Goal: Information Seeking & Learning: Learn about a topic

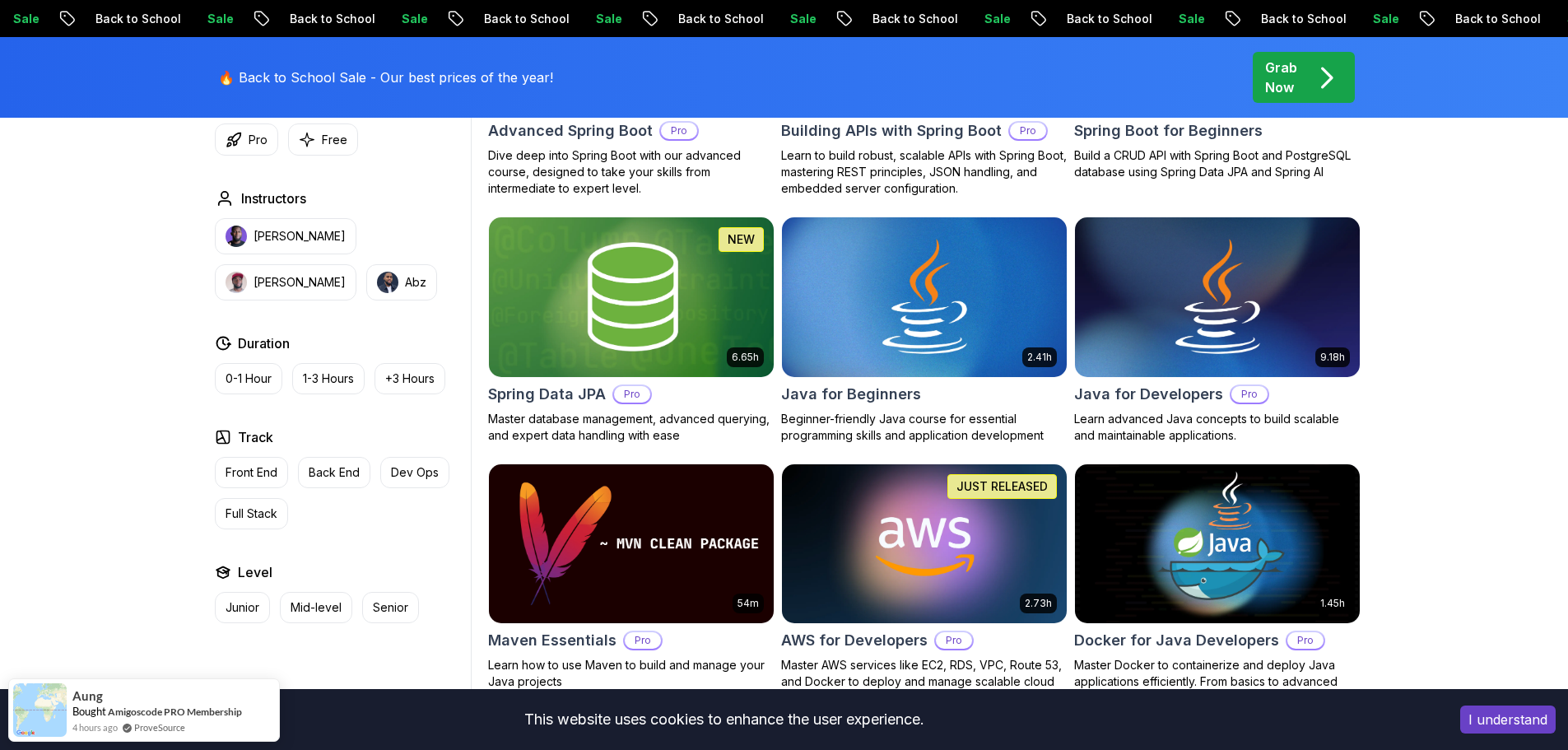
scroll to position [1070, 0]
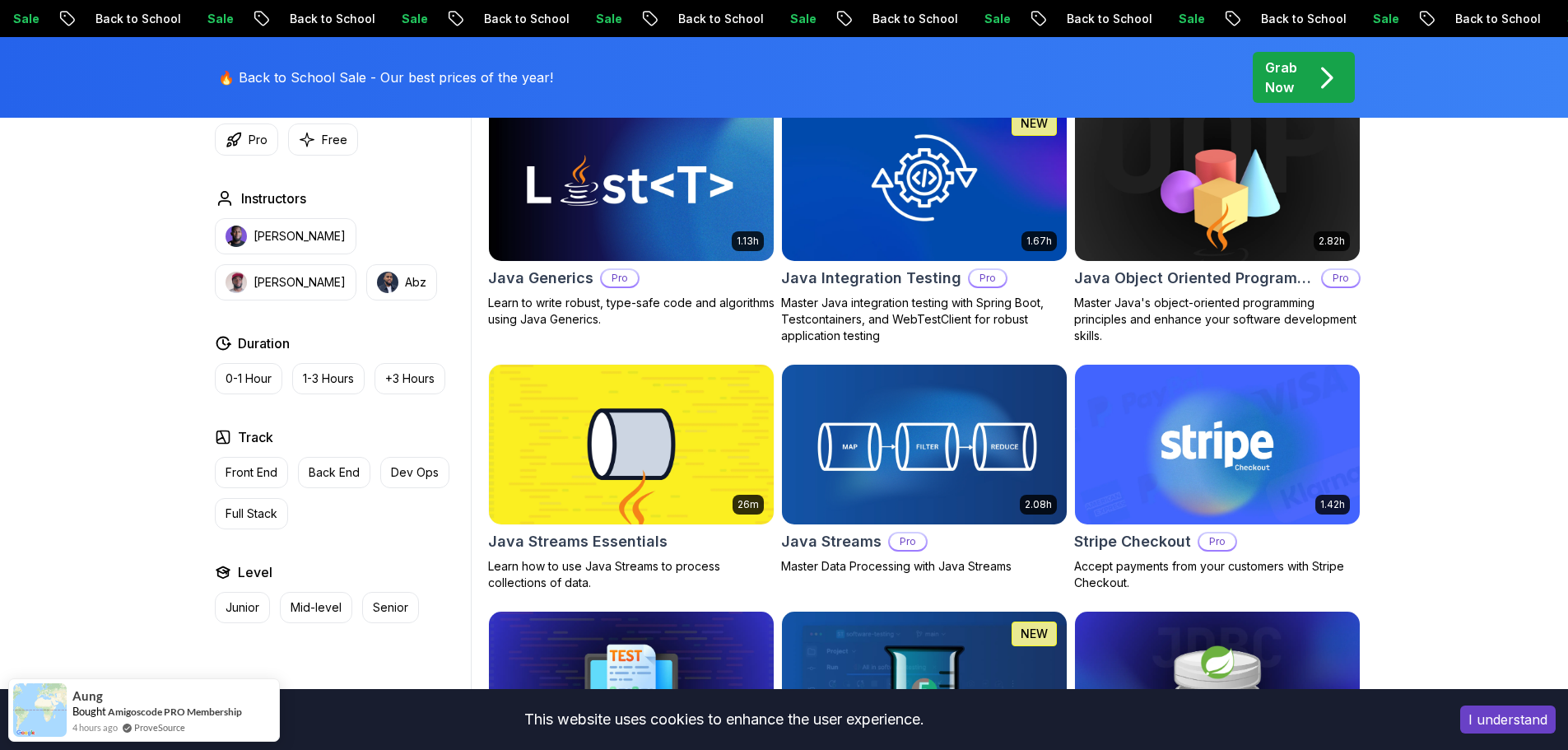
scroll to position [1647, 0]
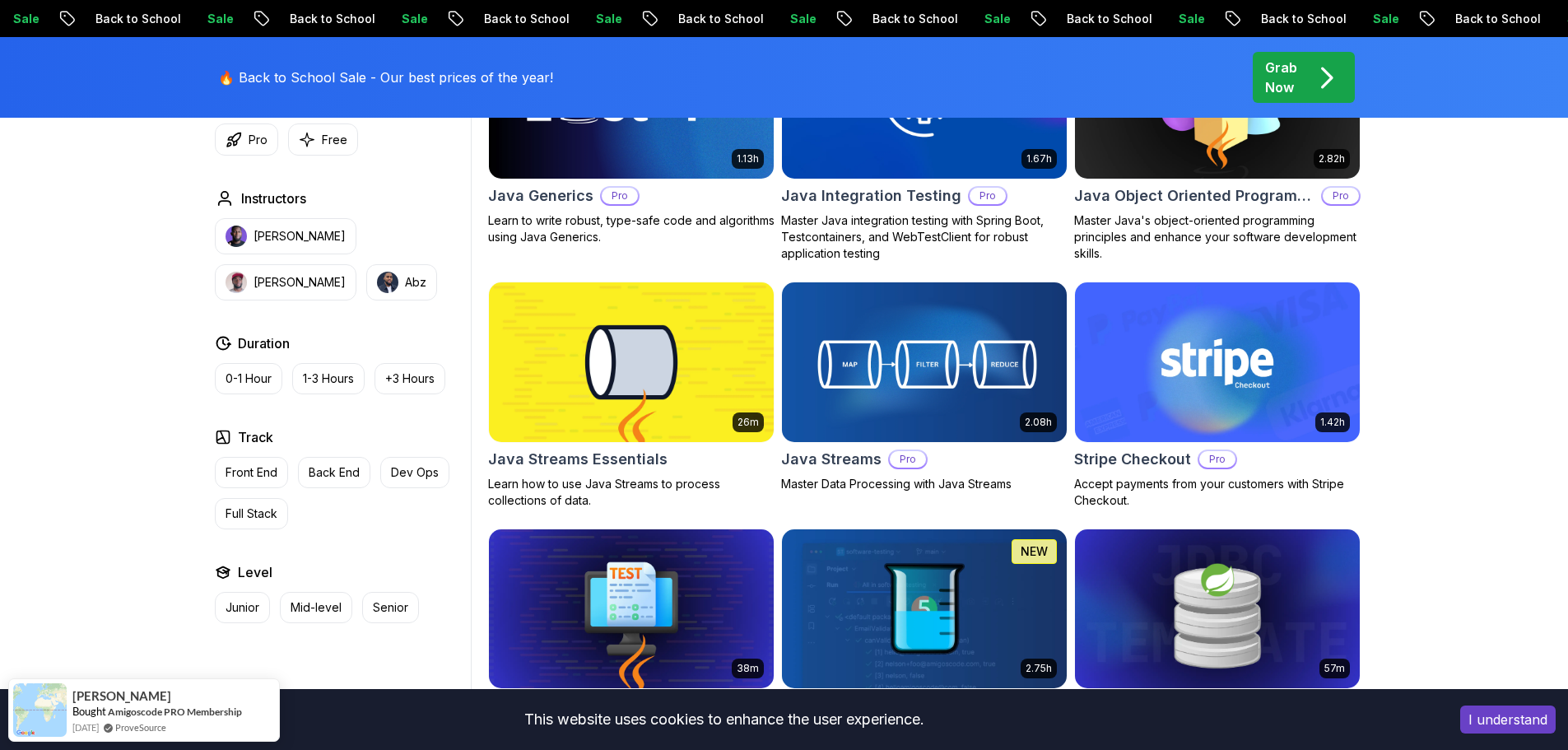
click at [572, 458] on h2 "Java Streams Essentials" at bounding box center [578, 459] width 180 height 23
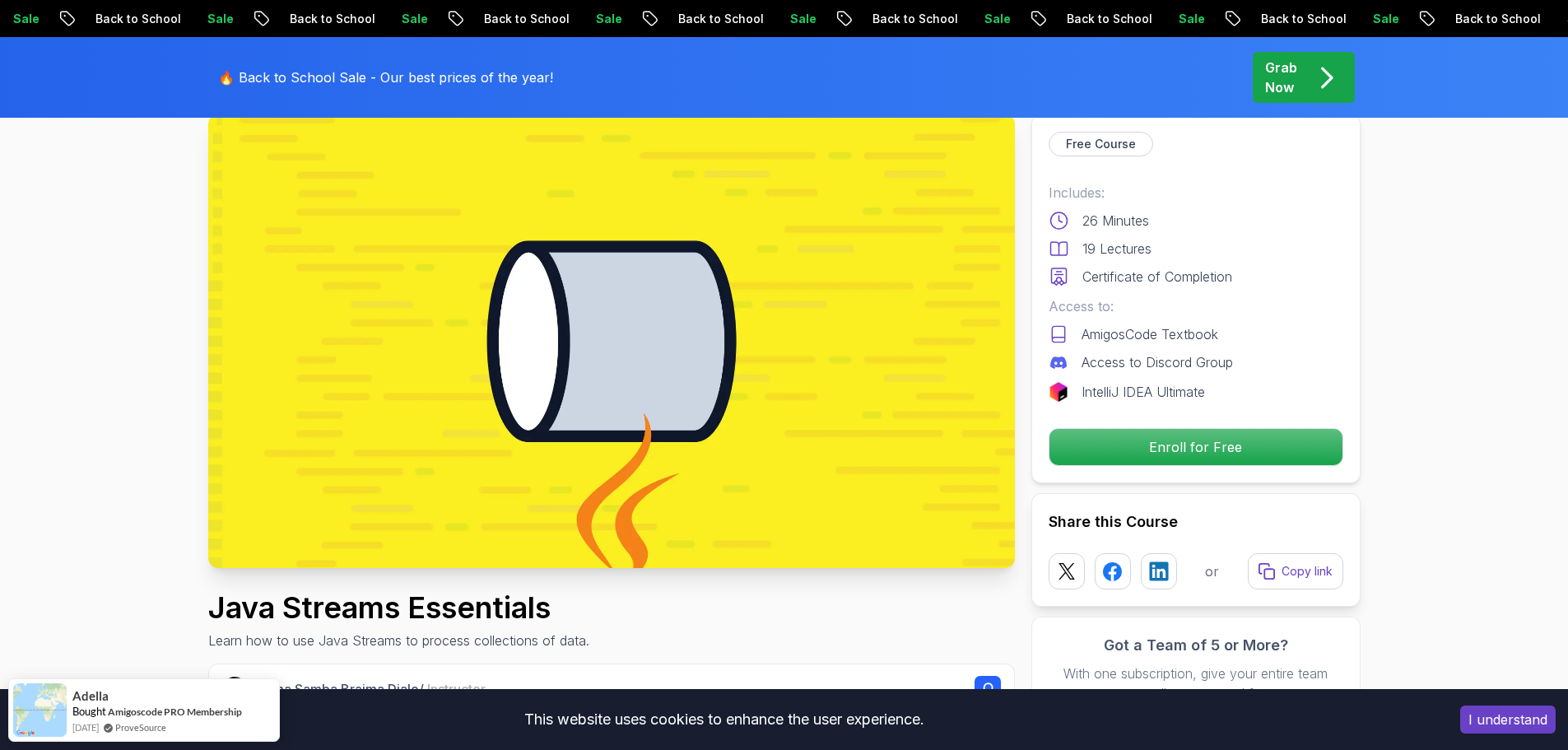
scroll to position [82, 0]
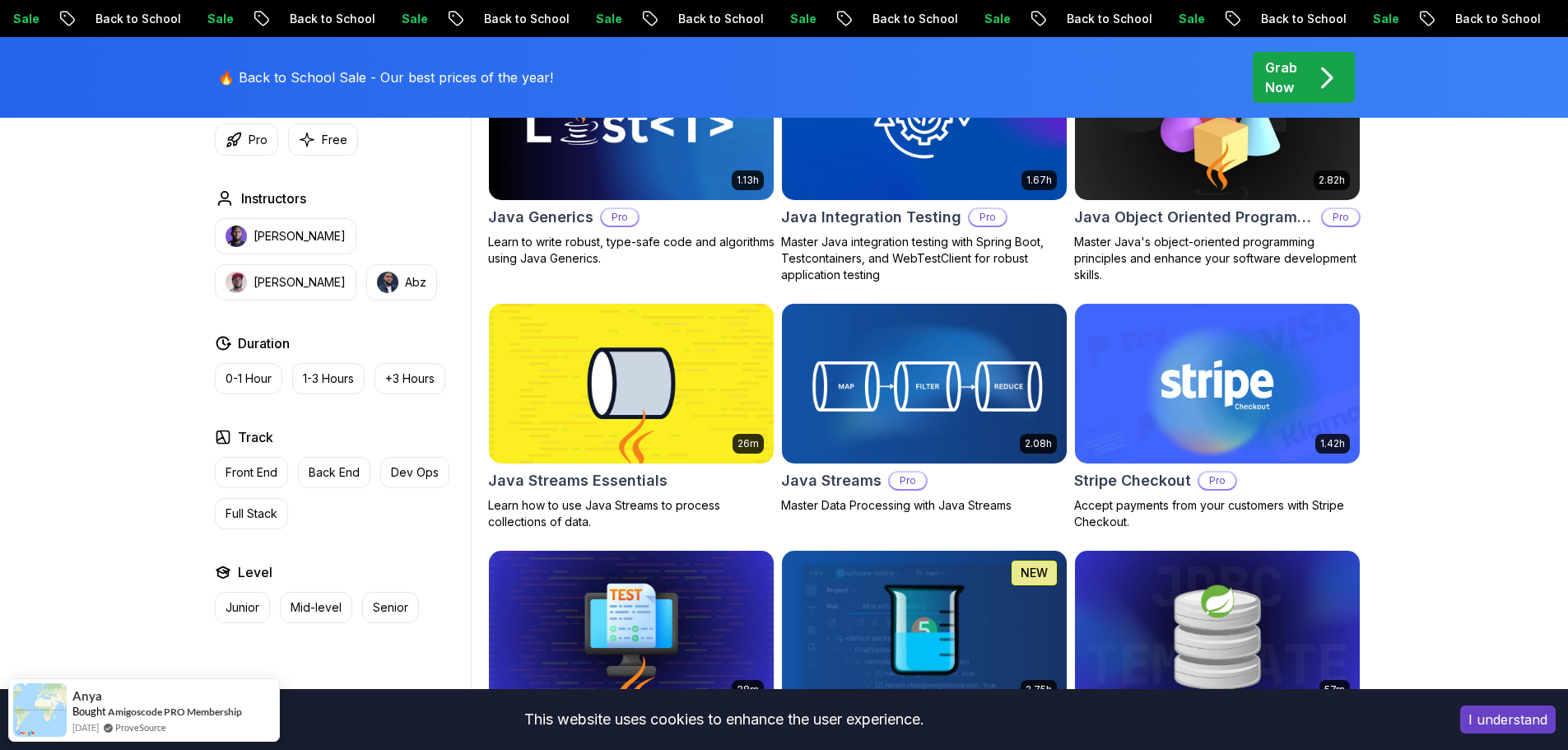
scroll to position [1697, 0]
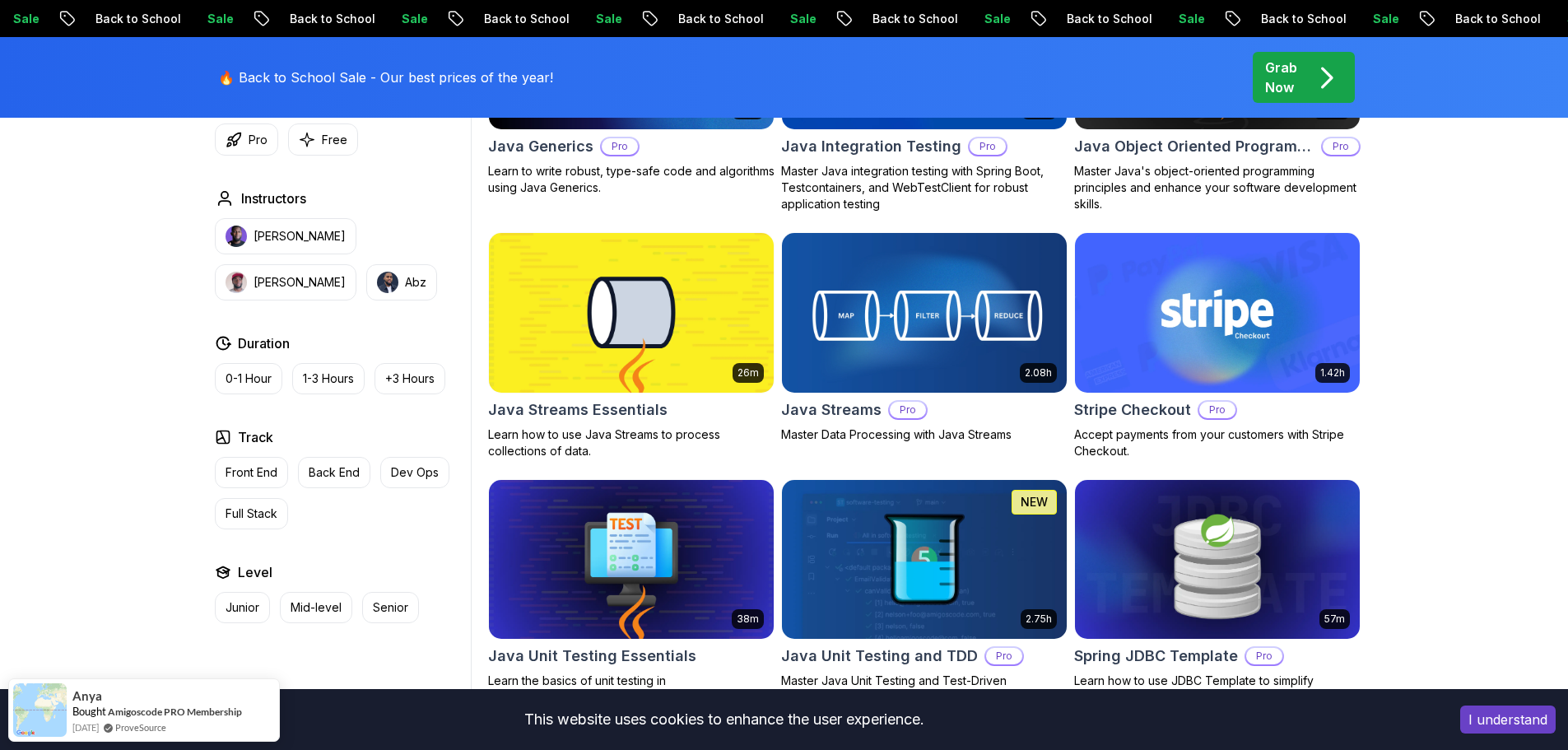
click at [823, 414] on h2 "Java Streams" at bounding box center [831, 410] width 101 height 23
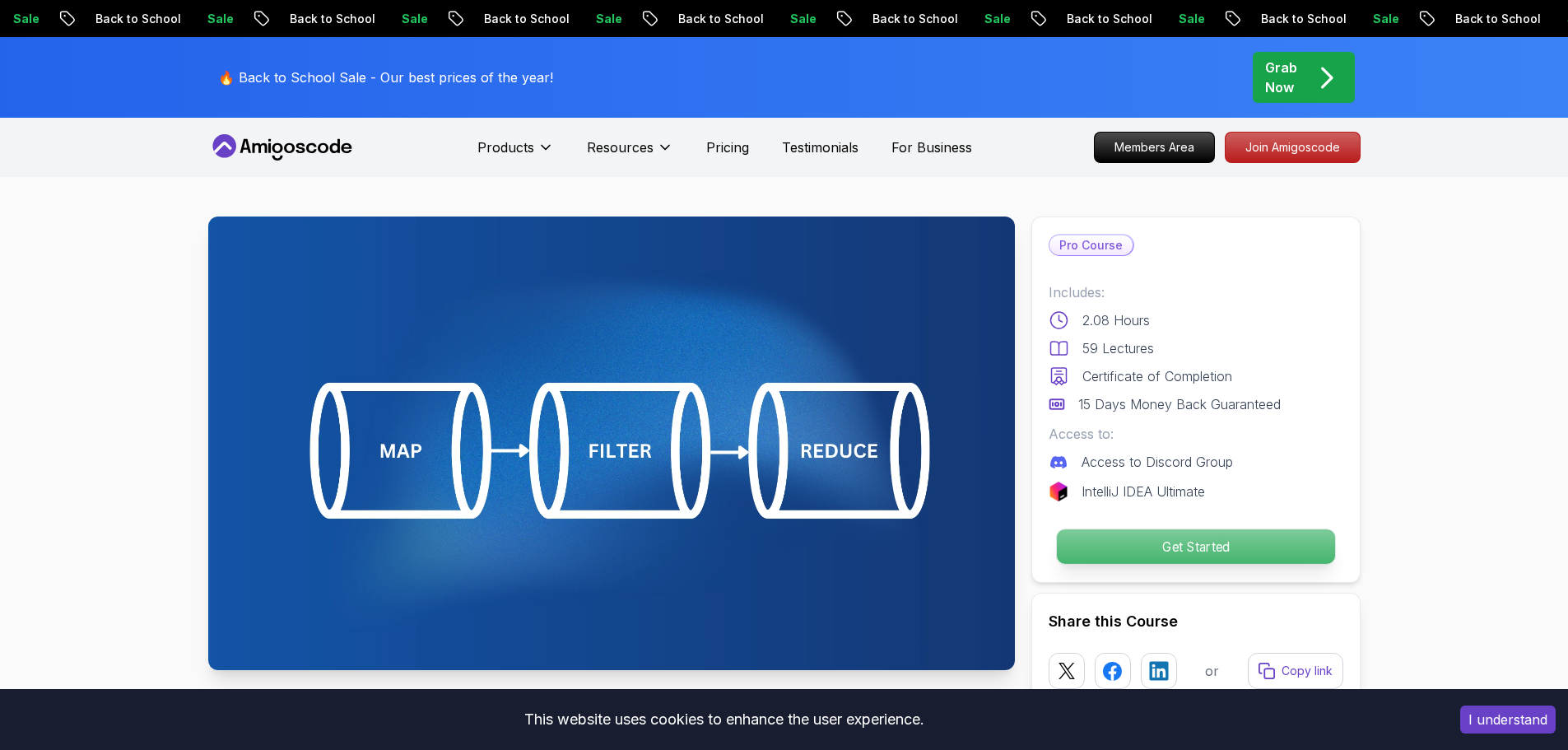
click at [1211, 552] on p "Get Started" at bounding box center [1194, 546] width 278 height 34
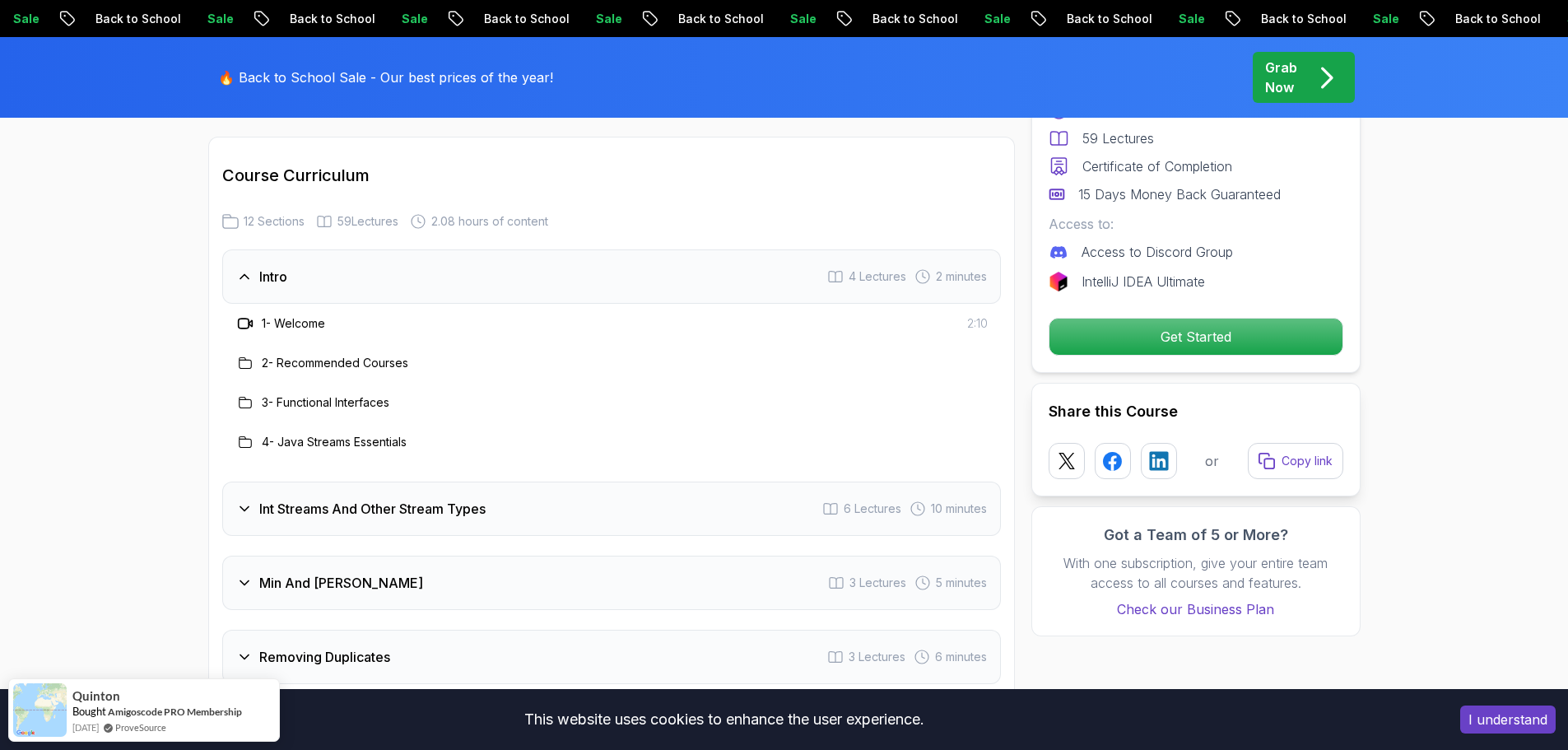
scroll to position [2284, 0]
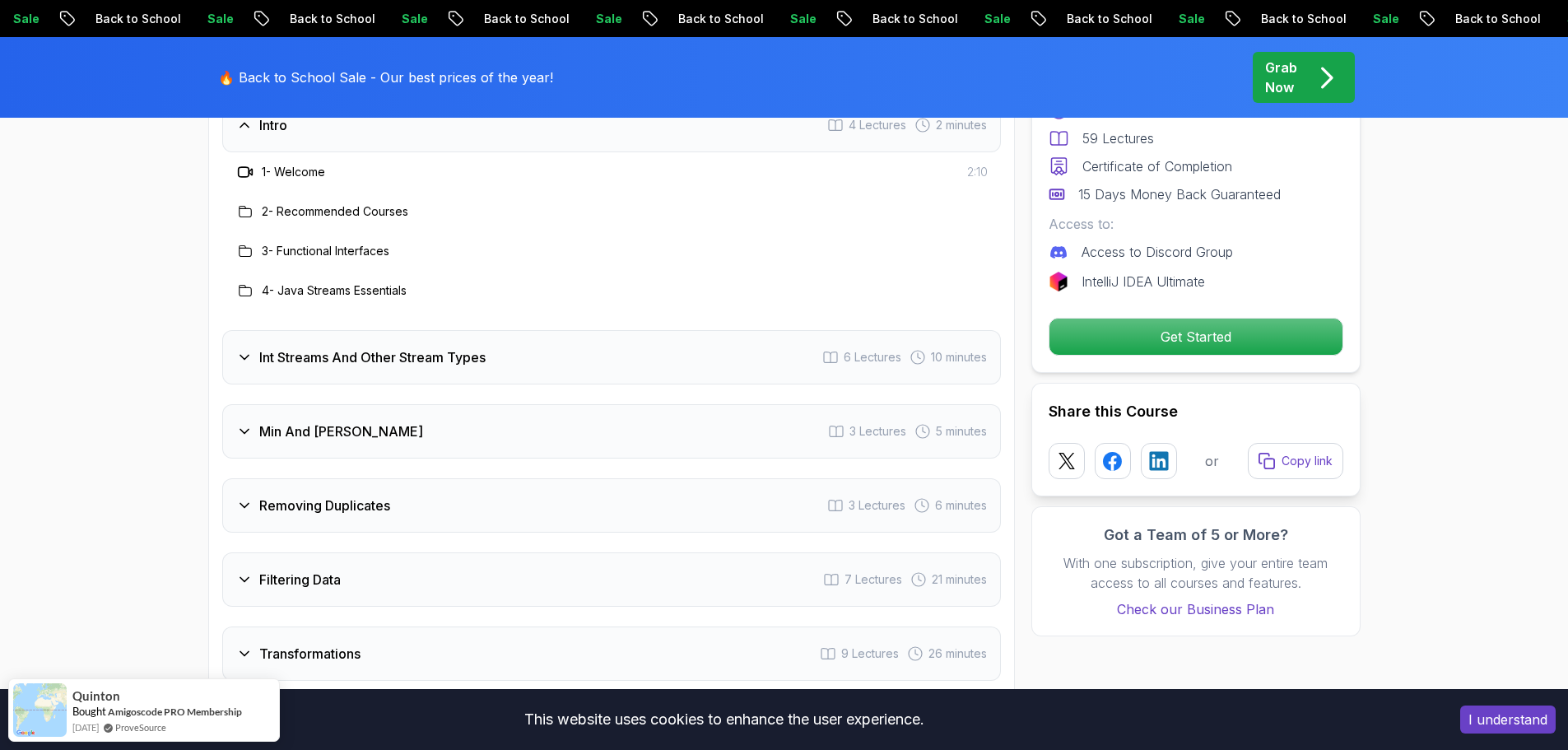
click at [253, 422] on div "Min And [PERSON_NAME]" at bounding box center [329, 432] width 187 height 20
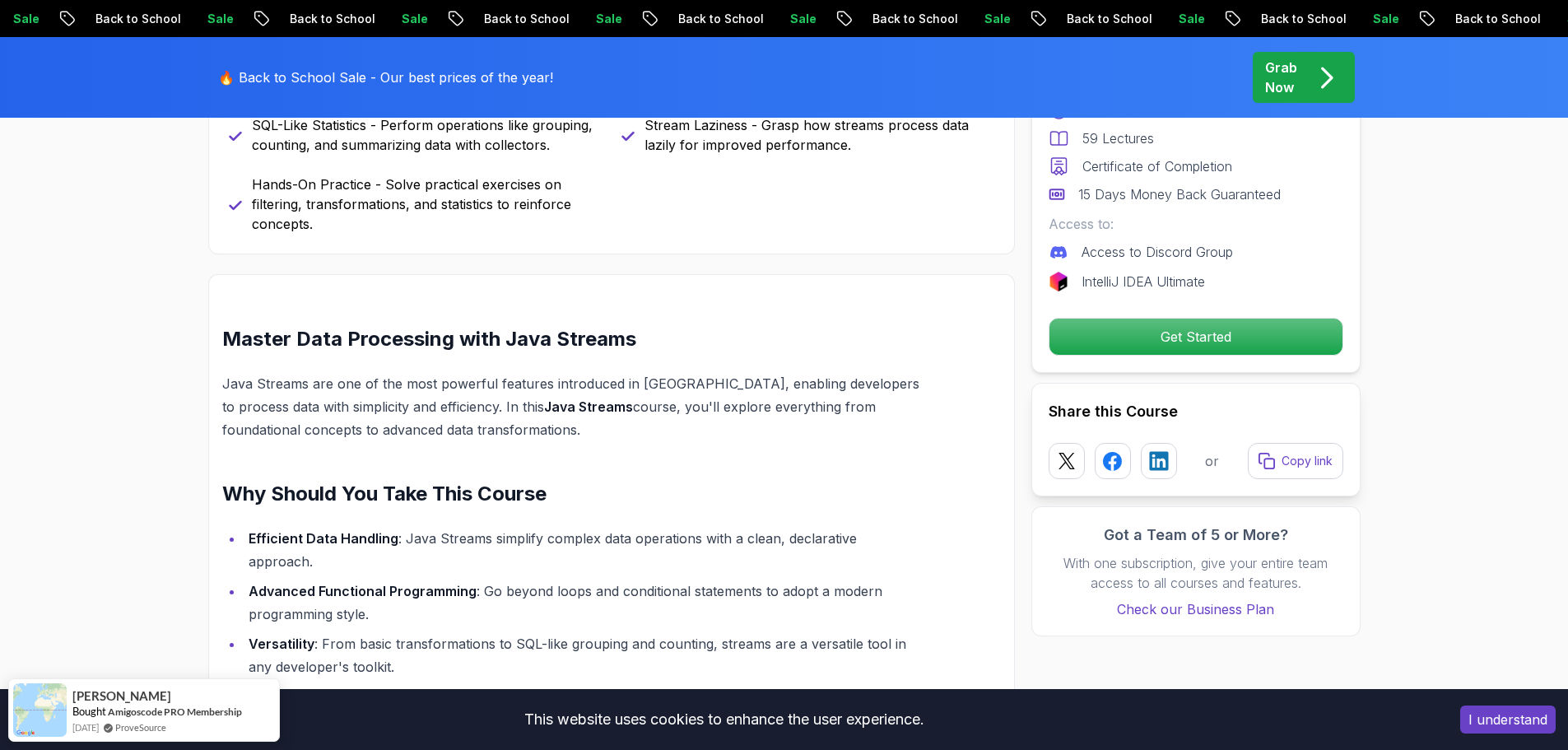
scroll to position [802, 0]
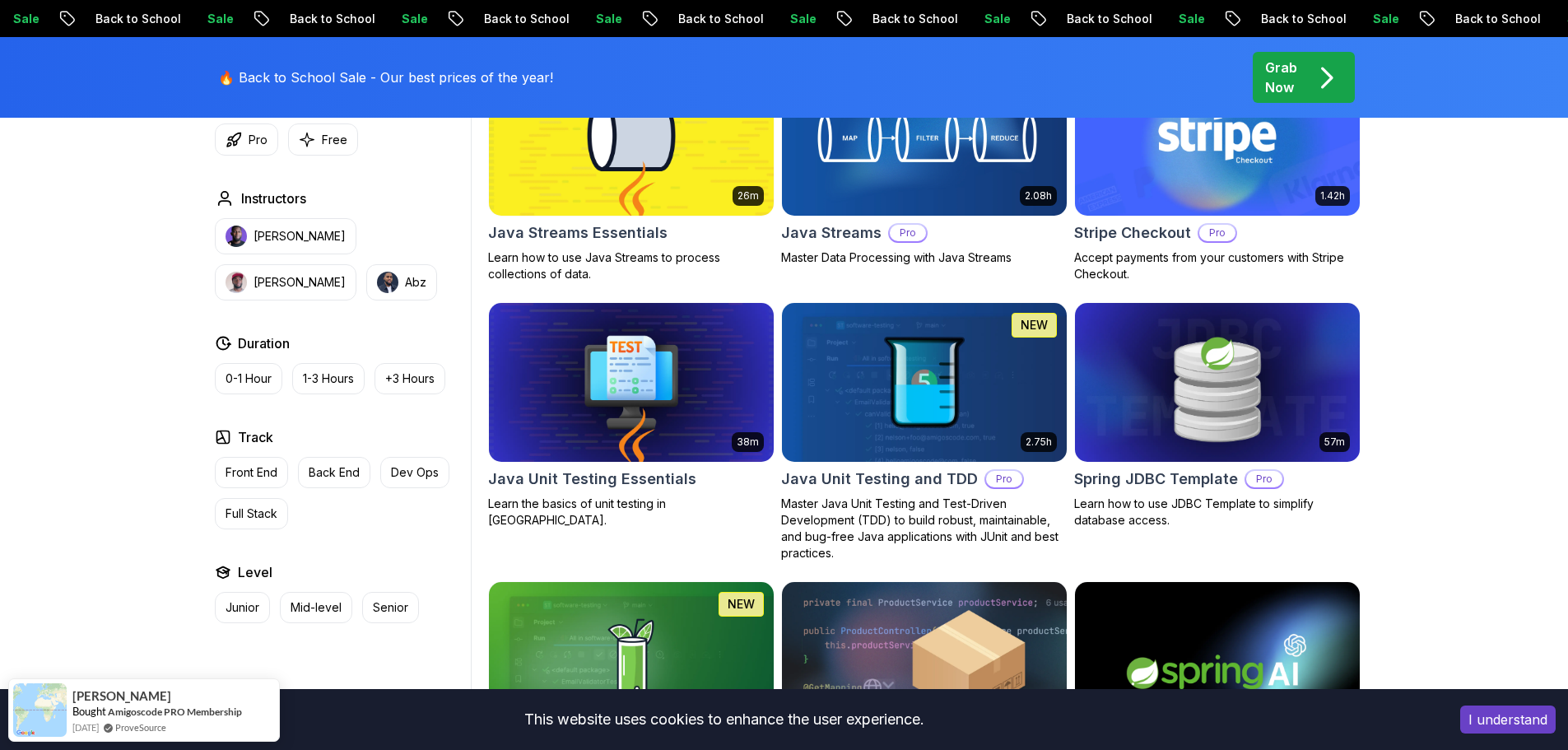
scroll to position [1861, 0]
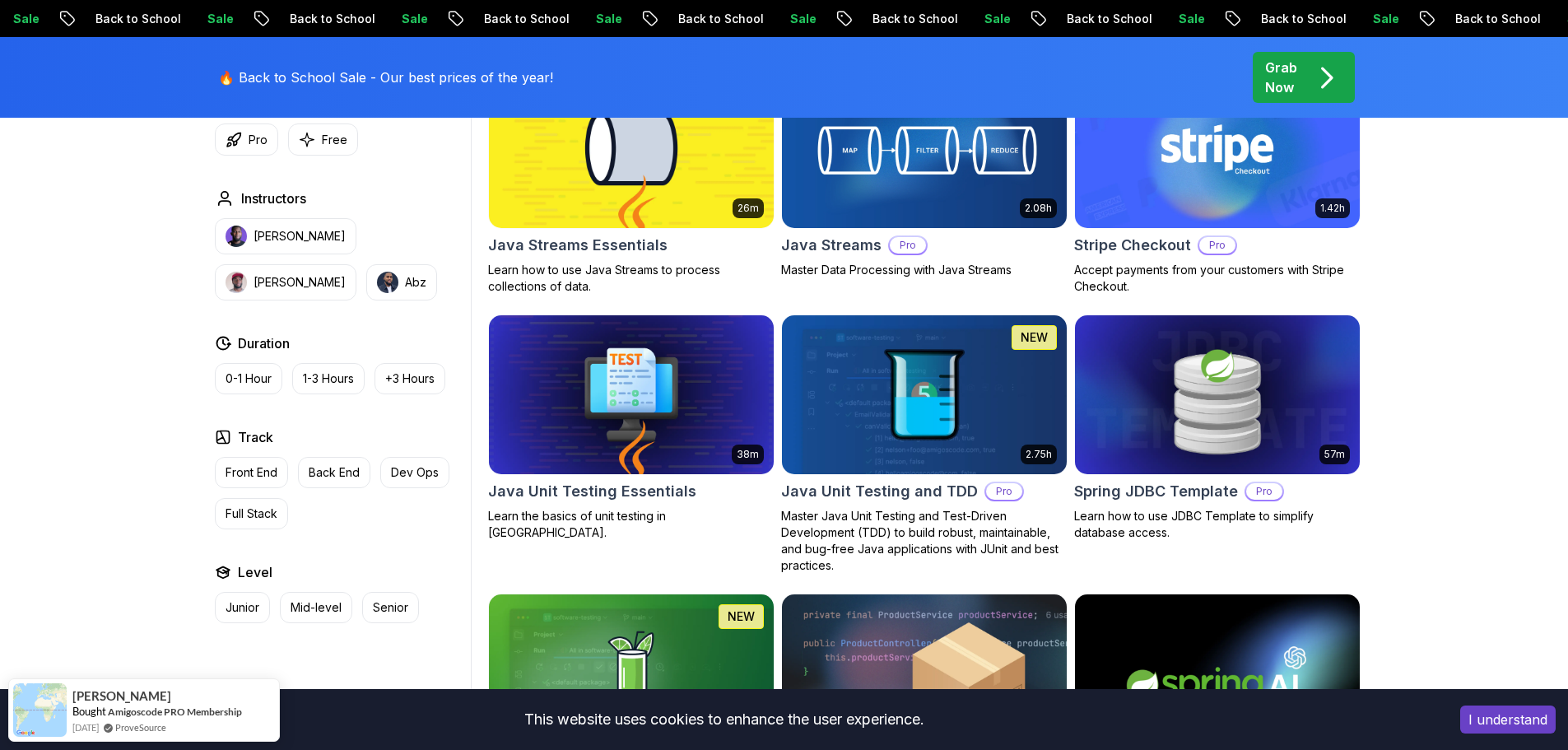
click at [573, 246] on h2 "Java Streams Essentials" at bounding box center [578, 244] width 180 height 23
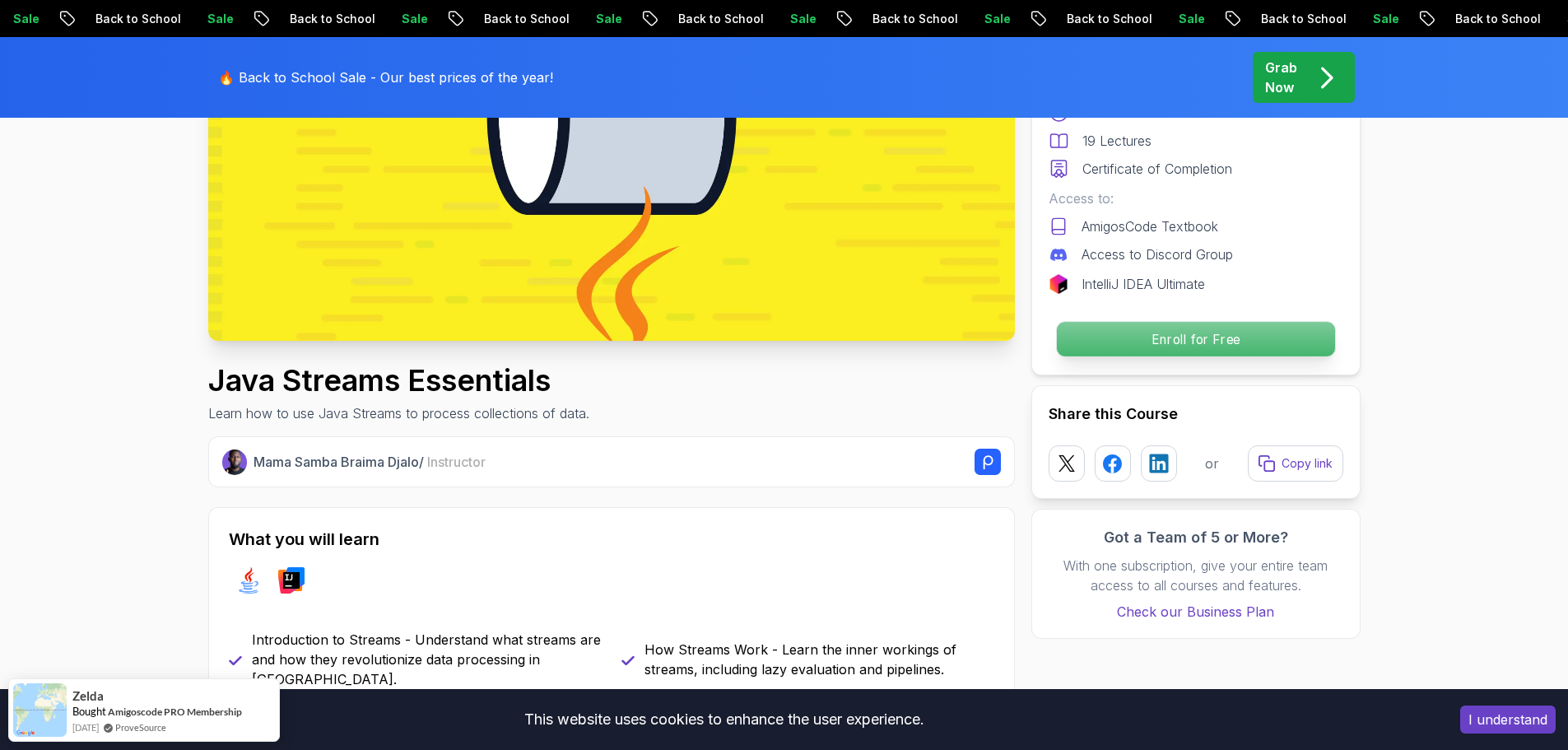
click at [1163, 341] on p "Enroll for Free" at bounding box center [1194, 338] width 278 height 34
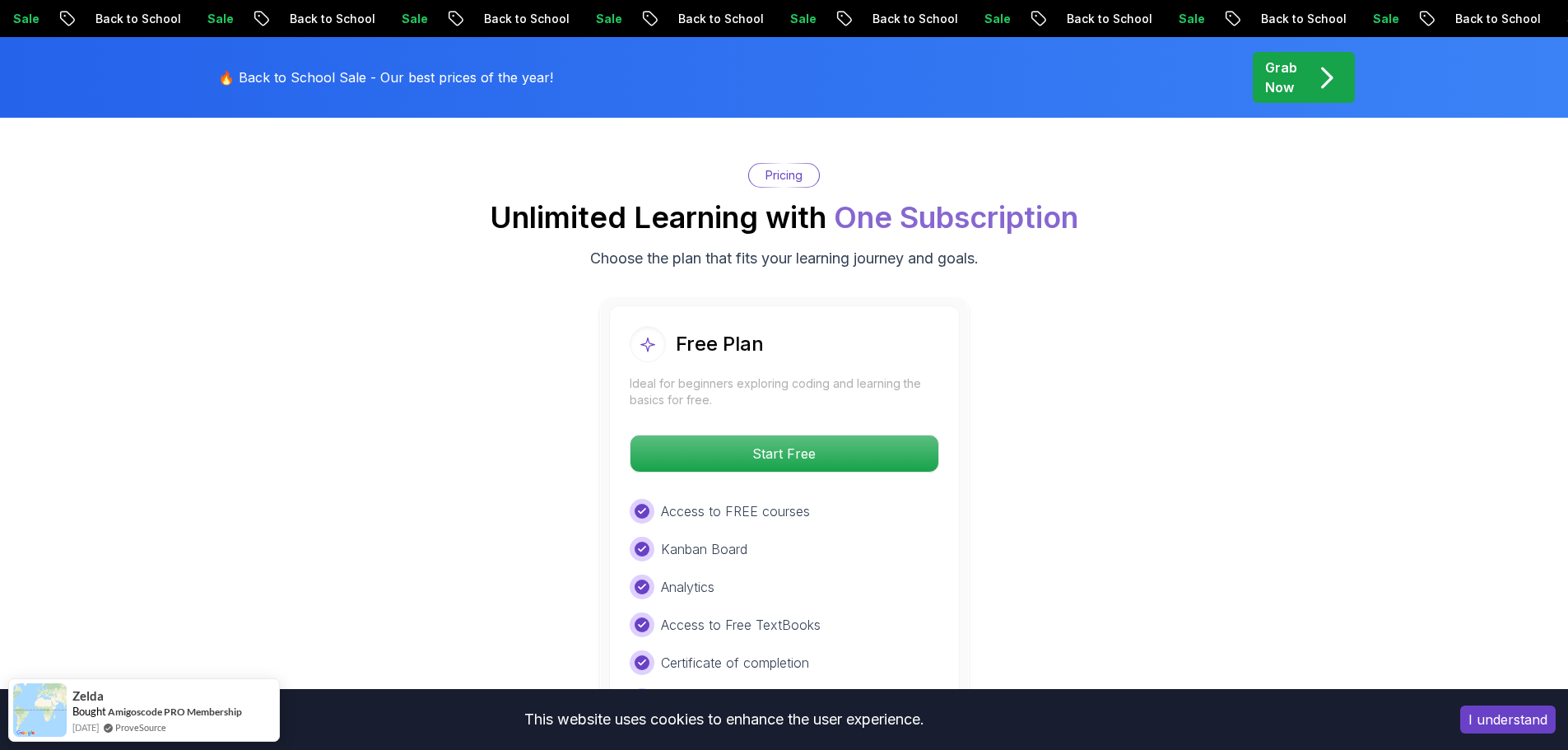
scroll to position [2831, 0]
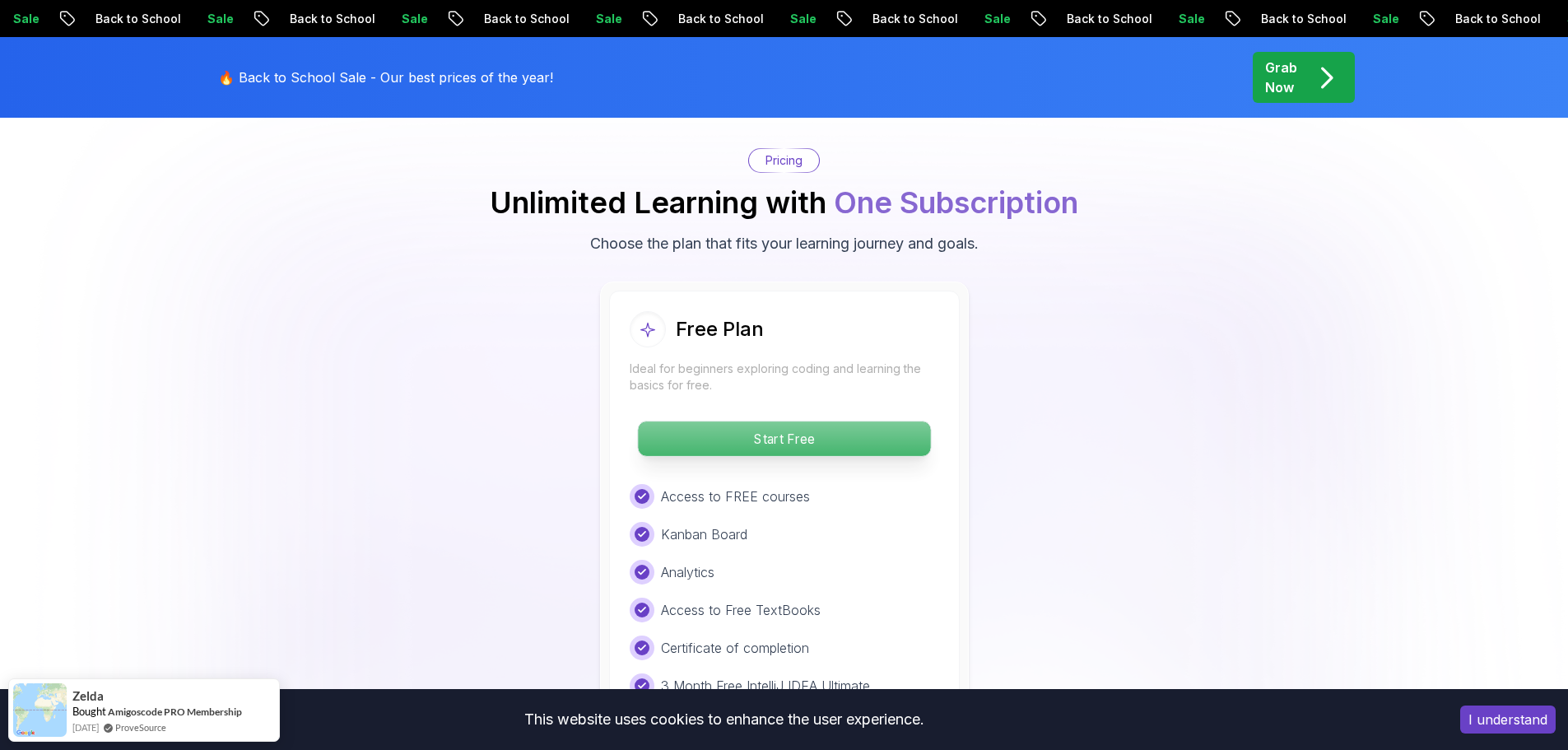
click at [799, 422] on p "Start Free" at bounding box center [784, 438] width 292 height 34
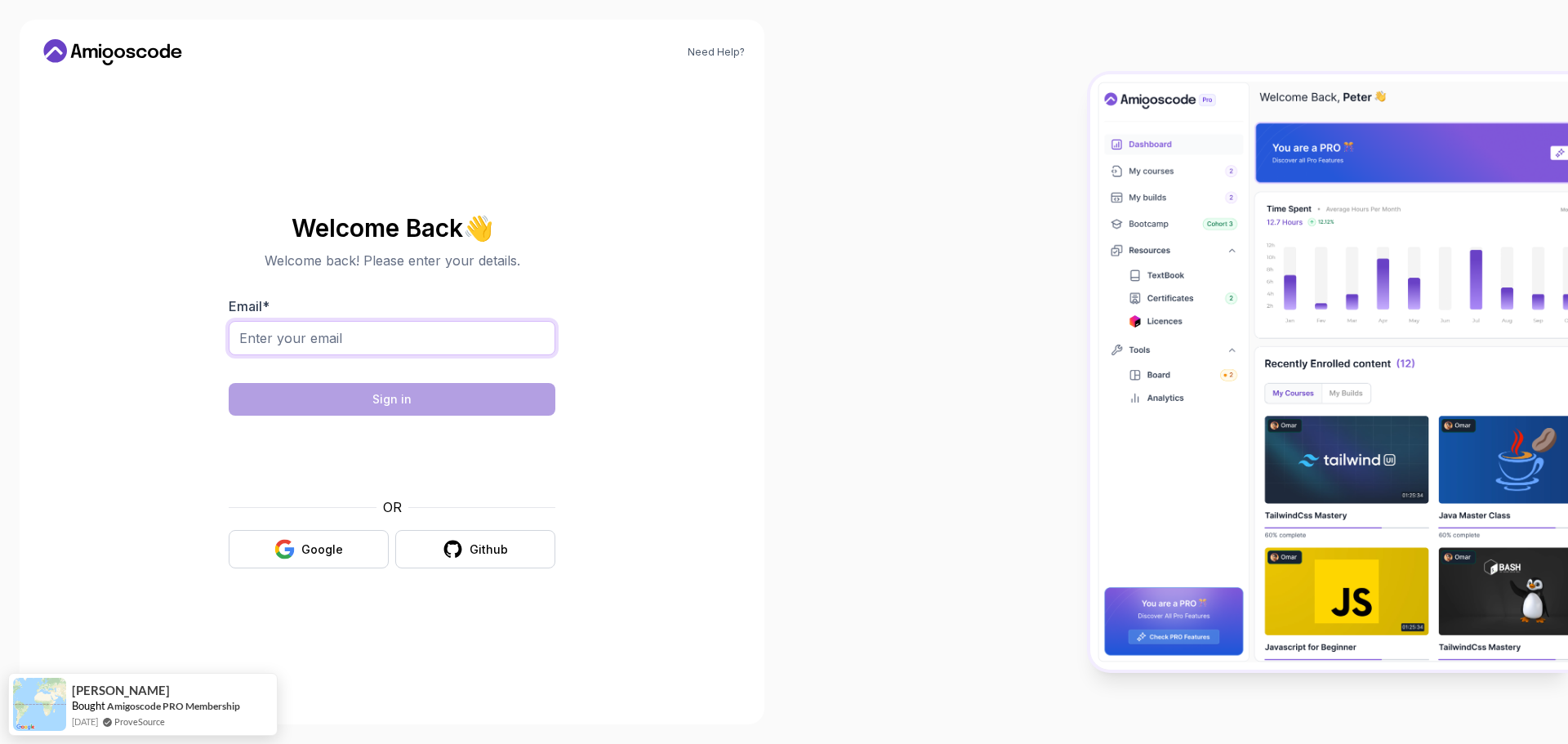
click at [346, 332] on input "Email *" at bounding box center [392, 337] width 327 height 34
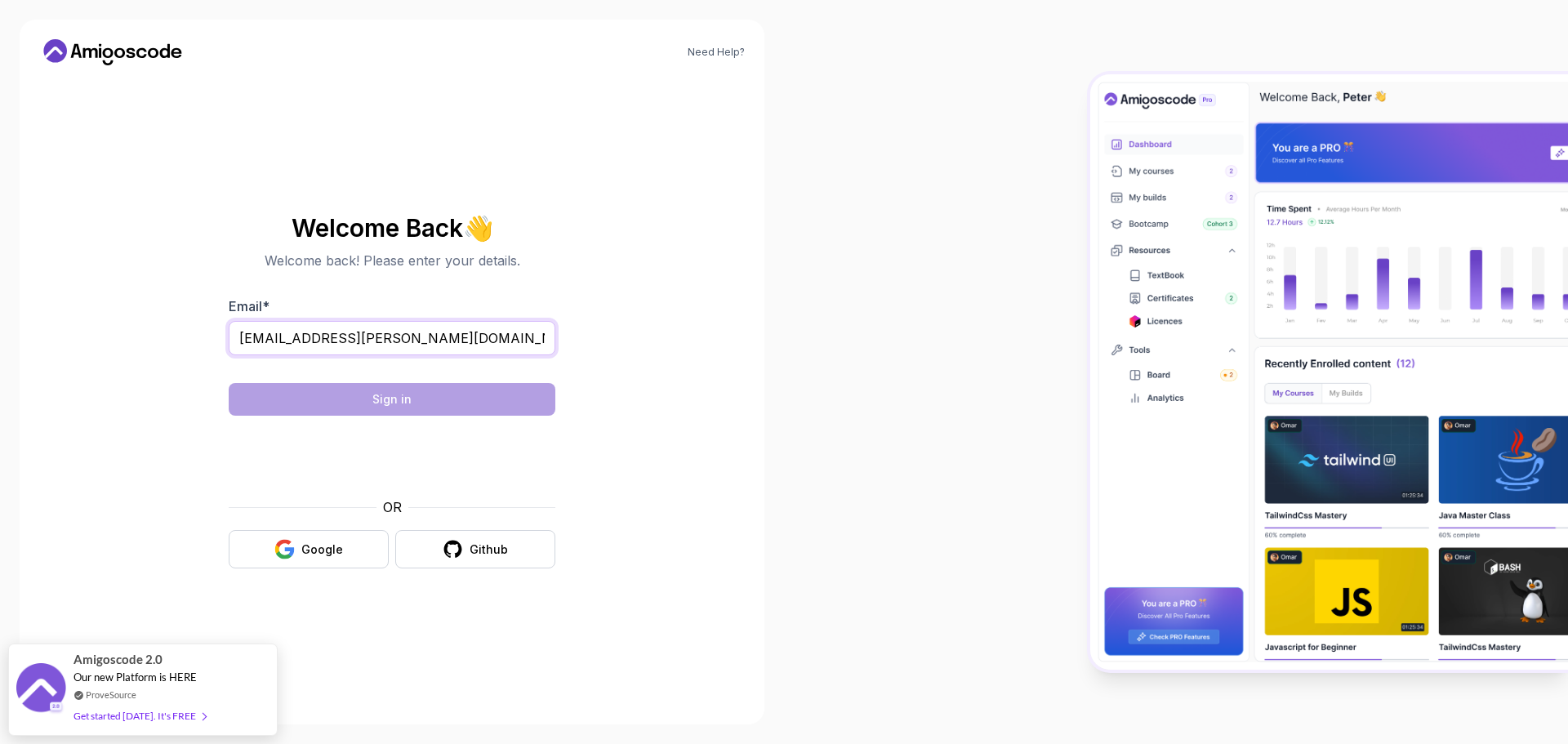
type input "seshasai.venkat@gmail.com"
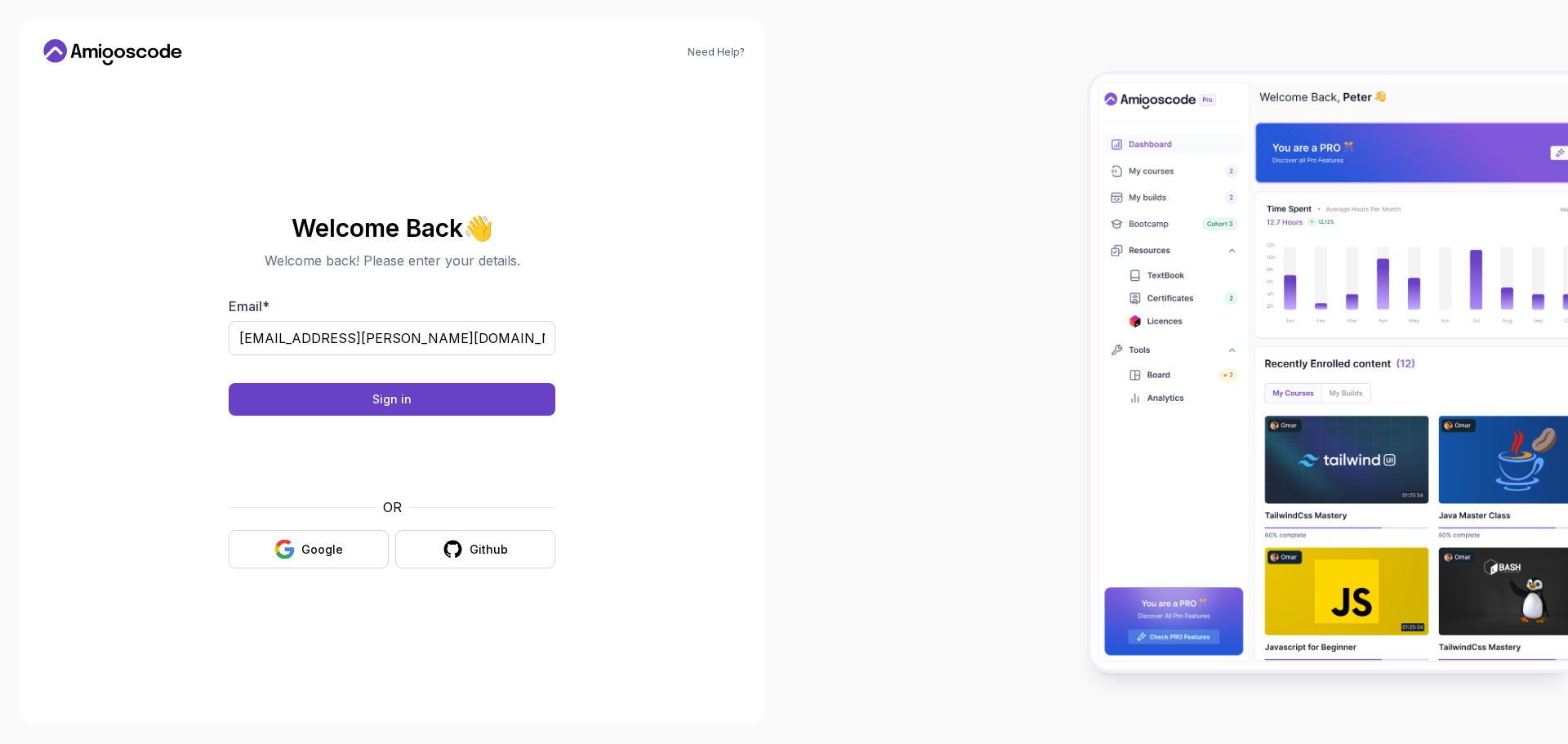
drag, startPoint x: 388, startPoint y: 401, endPoint x: 657, endPoint y: 389, distance: 269.3
click at [657, 389] on section "Welcome Back 👋 Welcome back! Please enter your details. Email * seshasai.venkat…" at bounding box center [392, 392] width 549 height 387
click at [339, 545] on div "Google" at bounding box center [322, 550] width 42 height 17
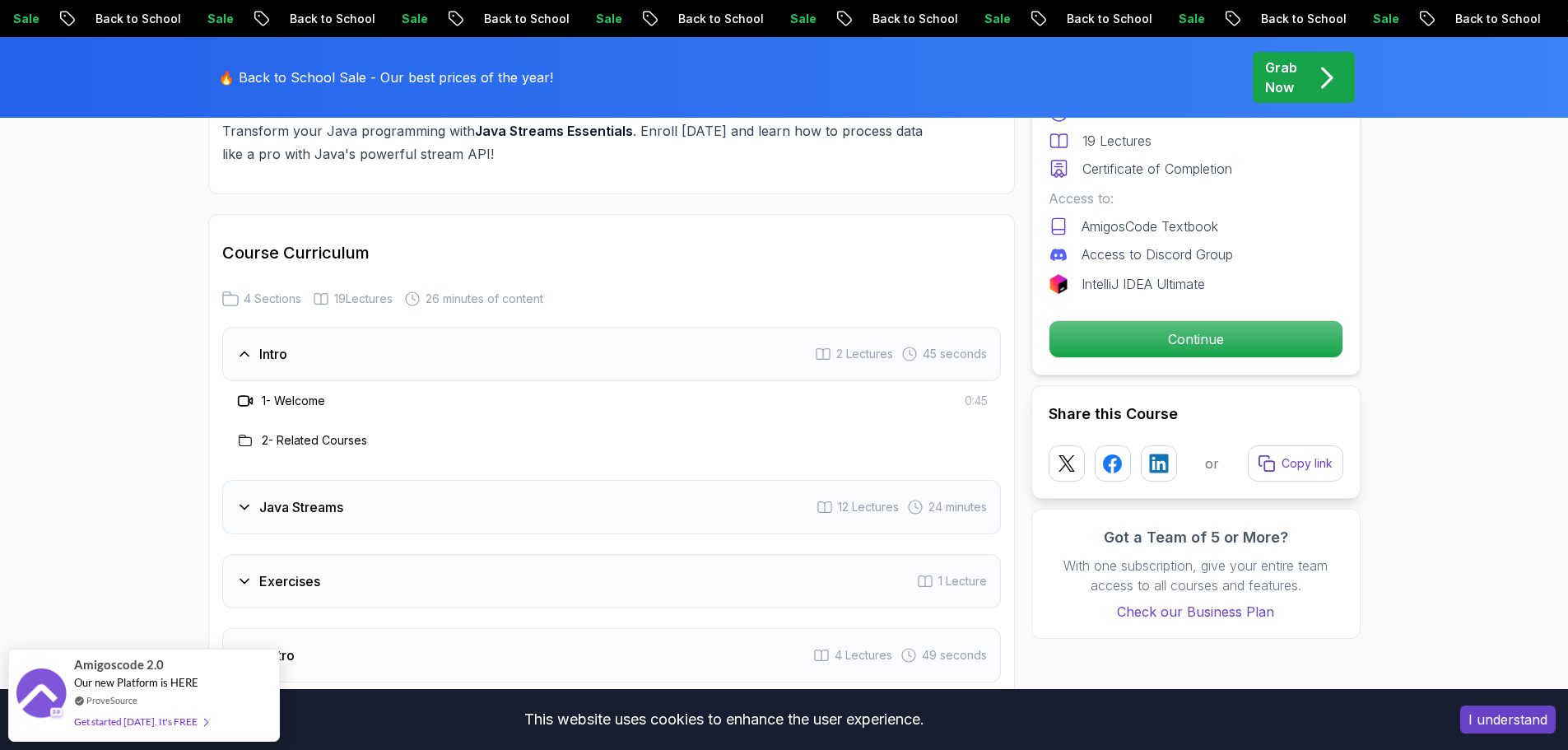
scroll to position [2141, 0]
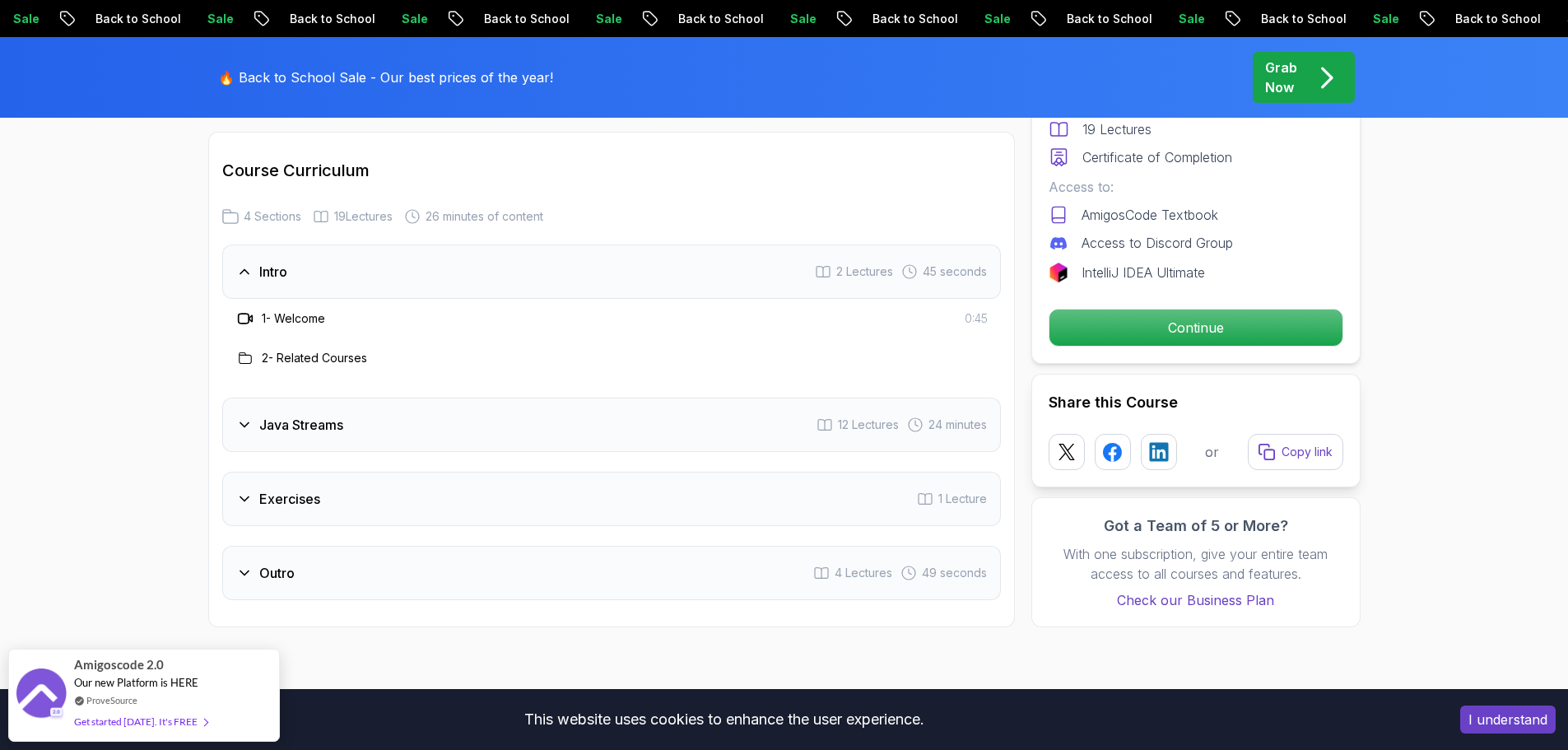
click at [289, 415] on h3 "Java Streams" at bounding box center [301, 425] width 84 height 20
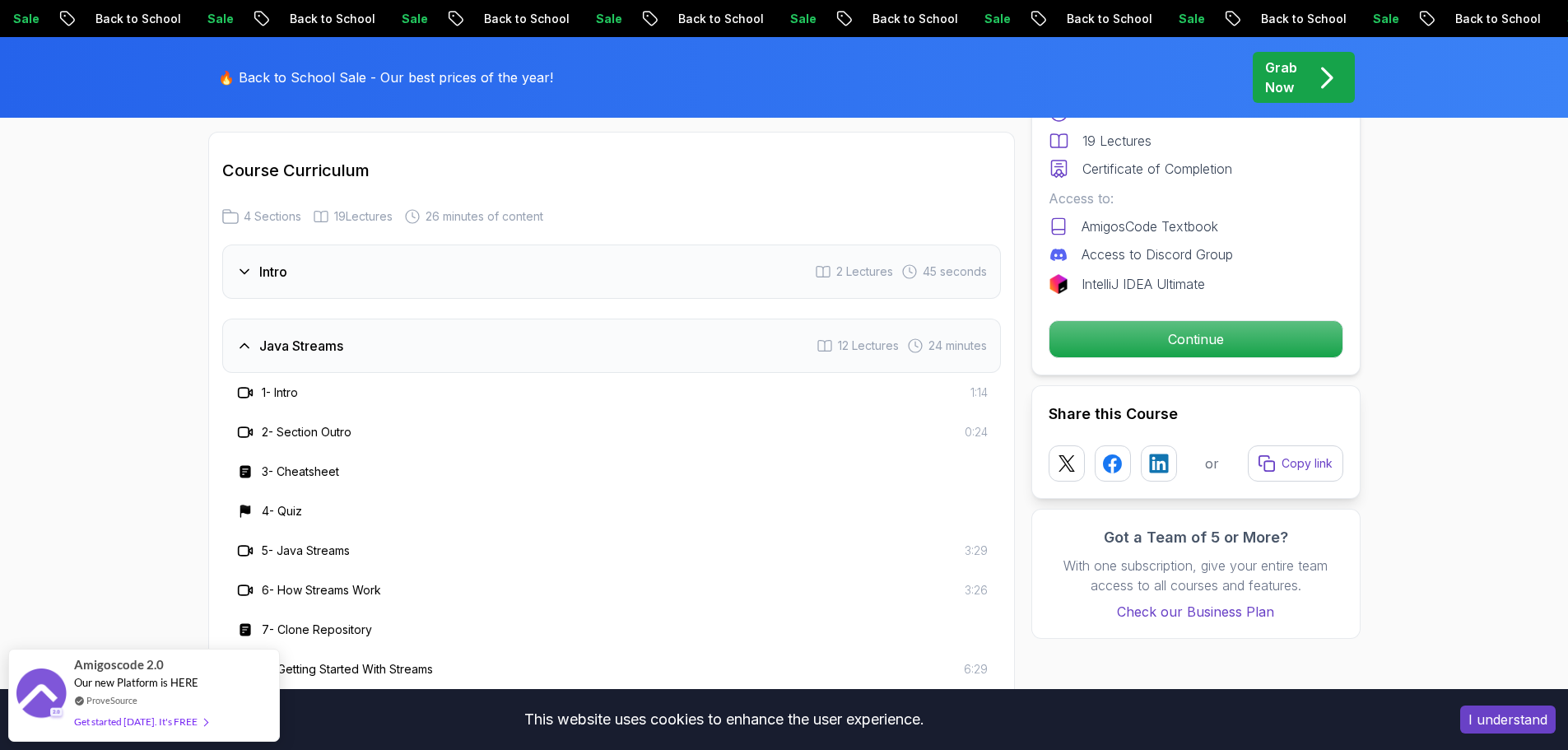
click at [292, 385] on h3 "1 - Intro" at bounding box center [280, 393] width 36 height 17
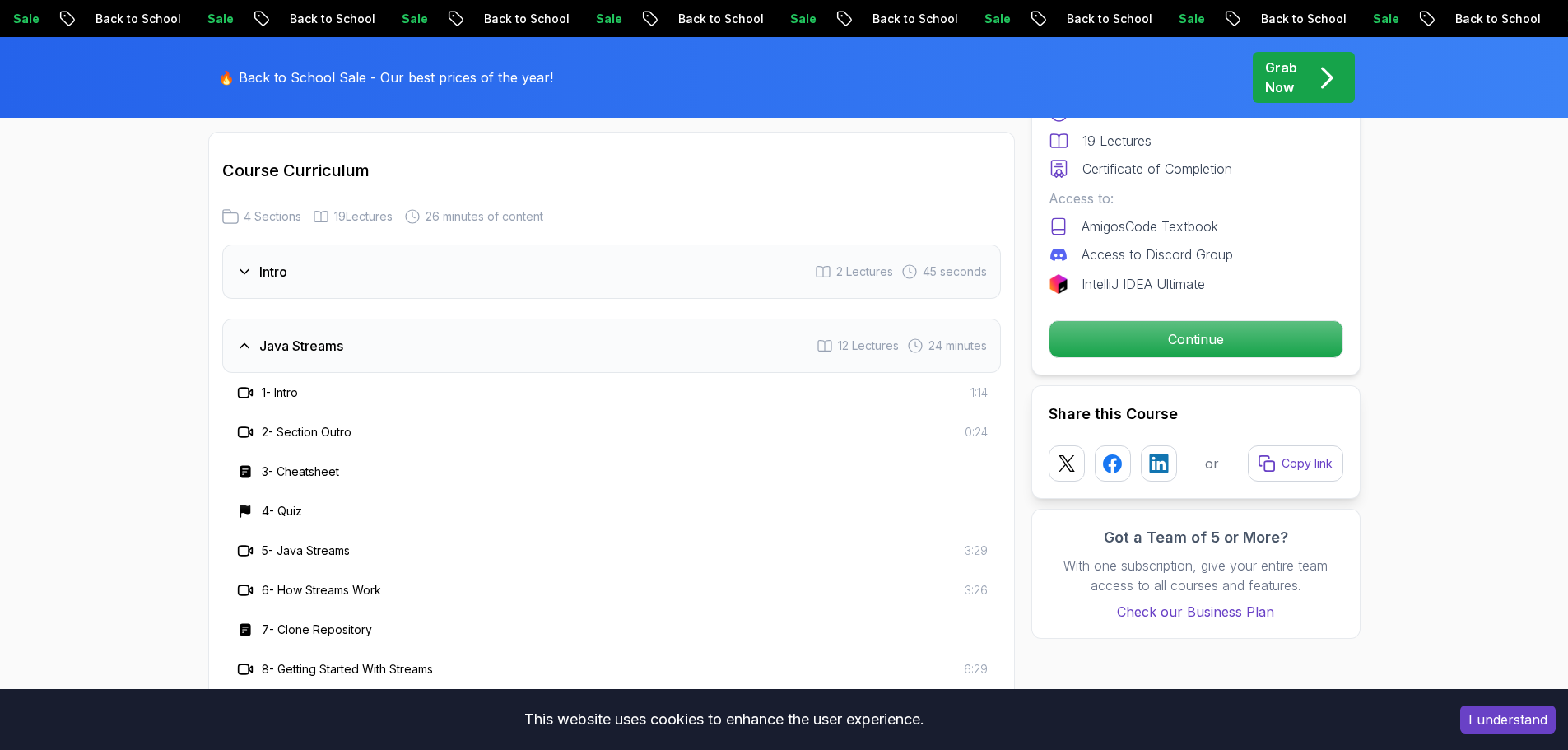
click at [238, 388] on icon at bounding box center [243, 393] width 11 height 10
click at [311, 244] on div "Intro 2 Lectures 45 seconds" at bounding box center [611, 271] width 778 height 55
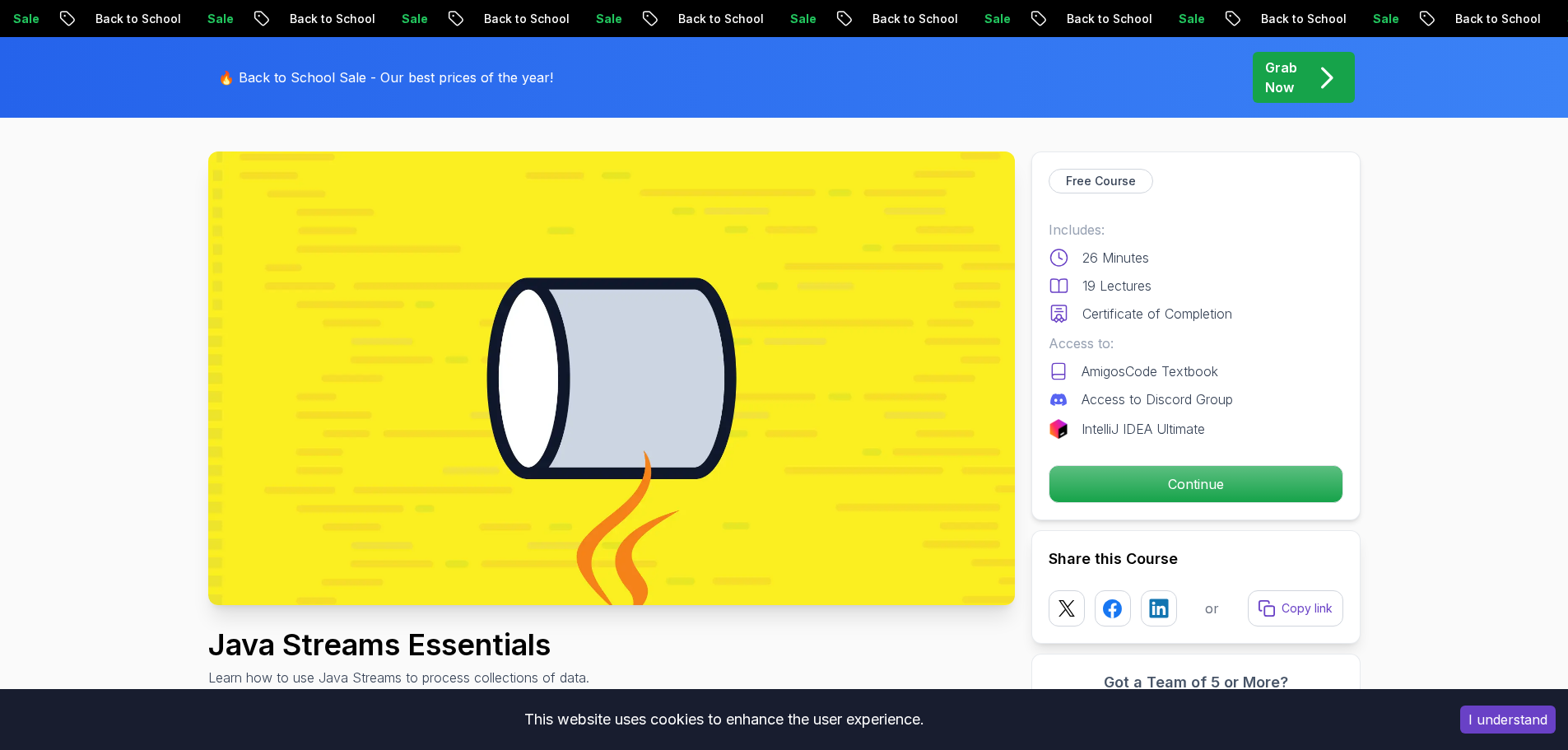
scroll to position [165, 0]
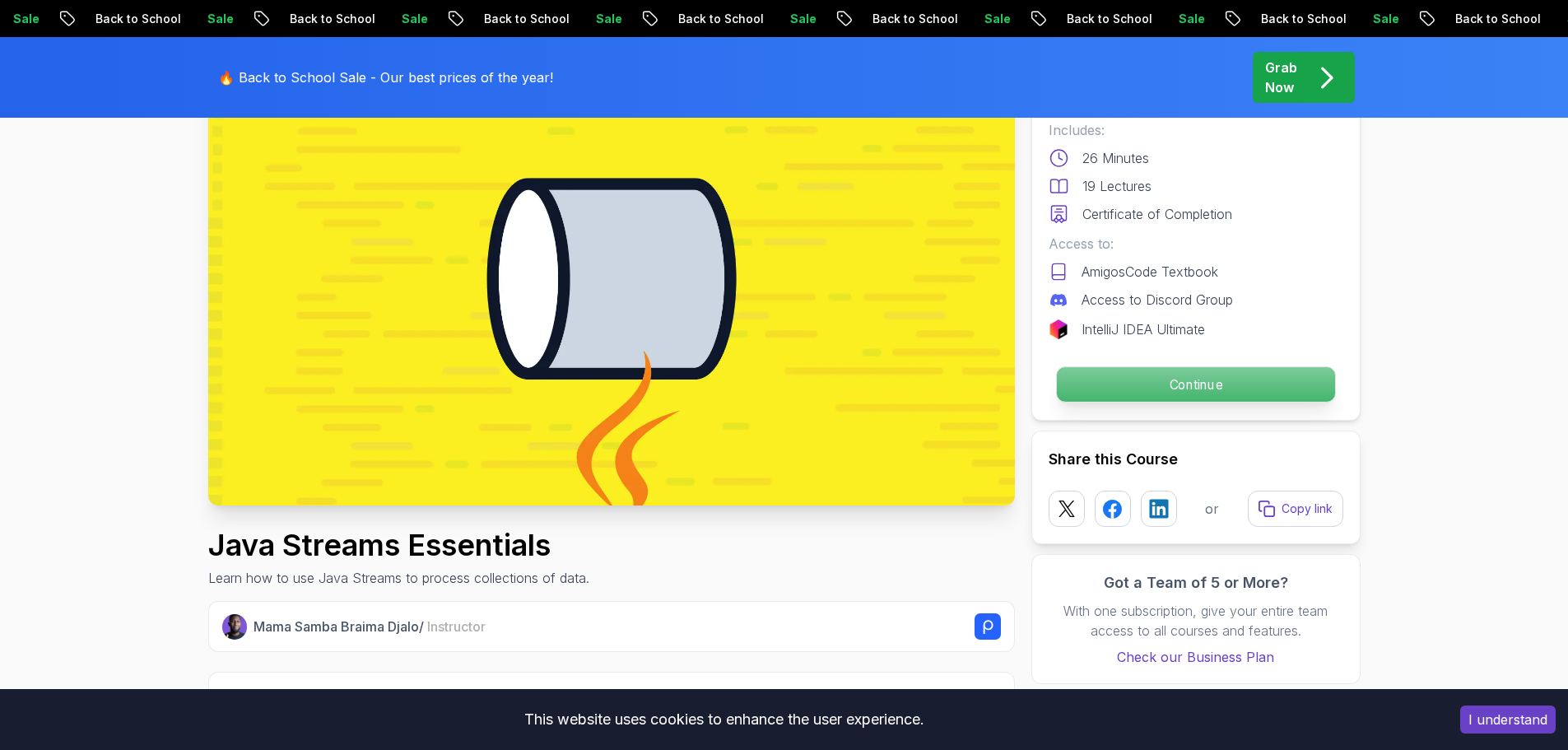
click at [1174, 388] on p "Continue" at bounding box center [1194, 384] width 278 height 34
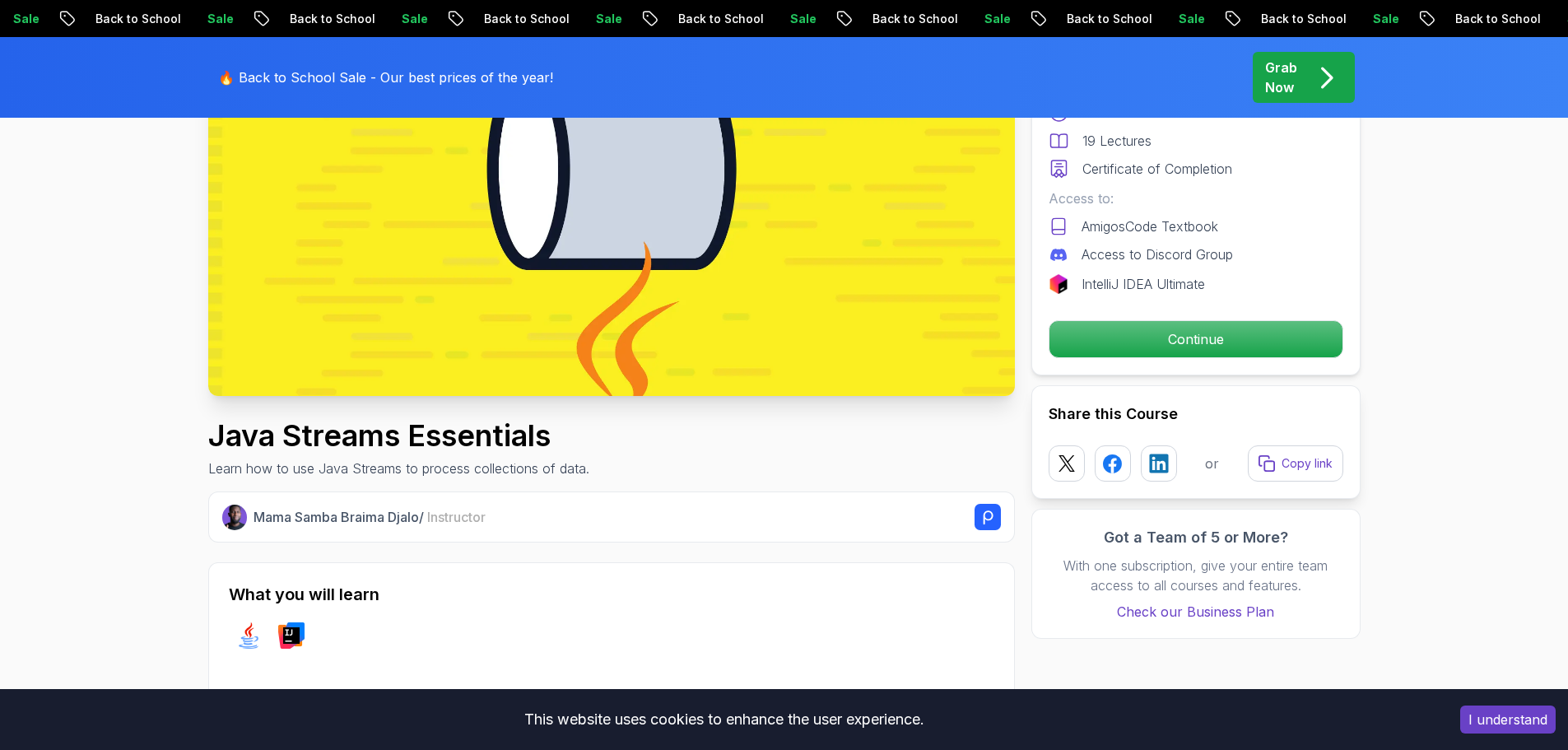
scroll to position [576, 0]
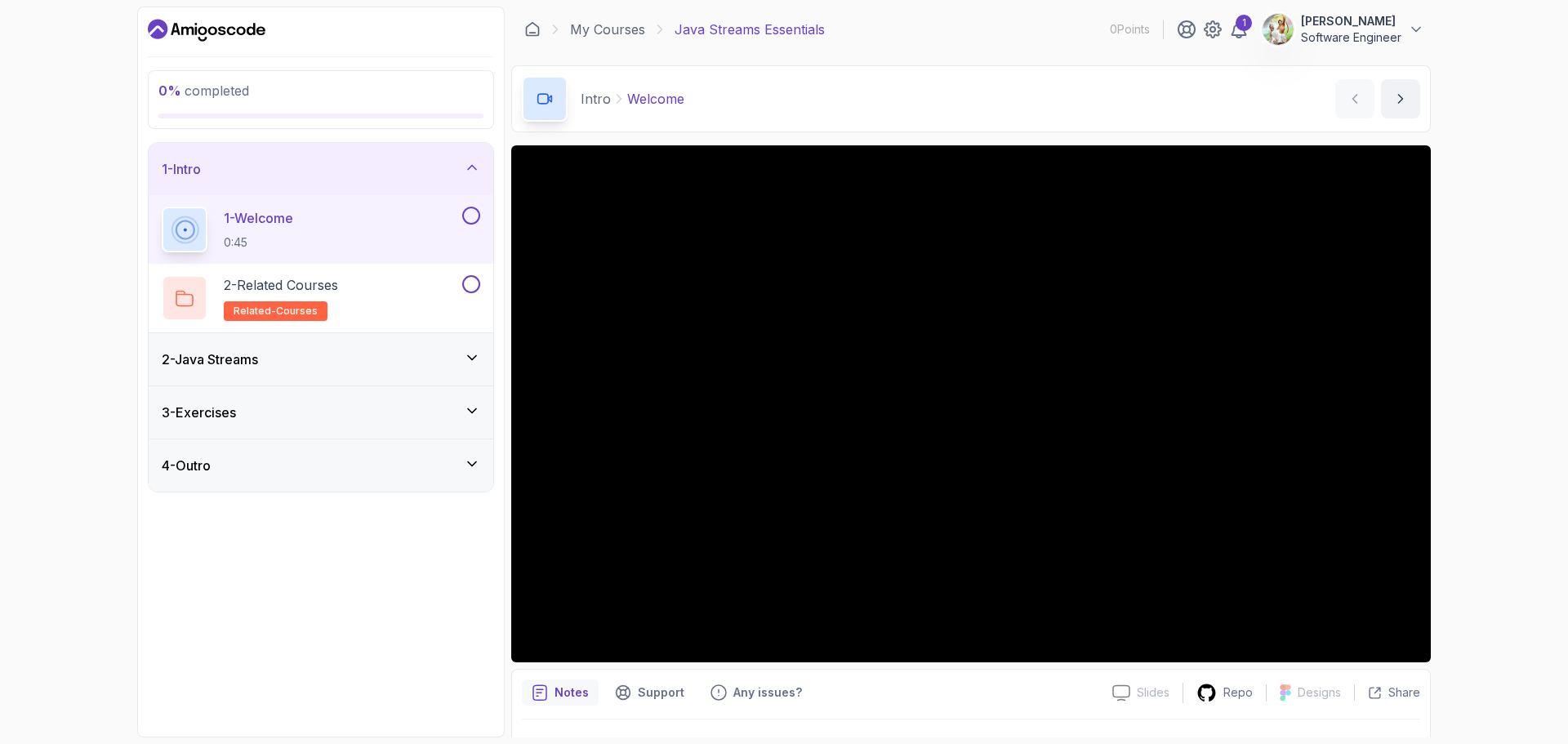
click at [322, 370] on div "2 - Java Streams" at bounding box center [321, 359] width 345 height 52
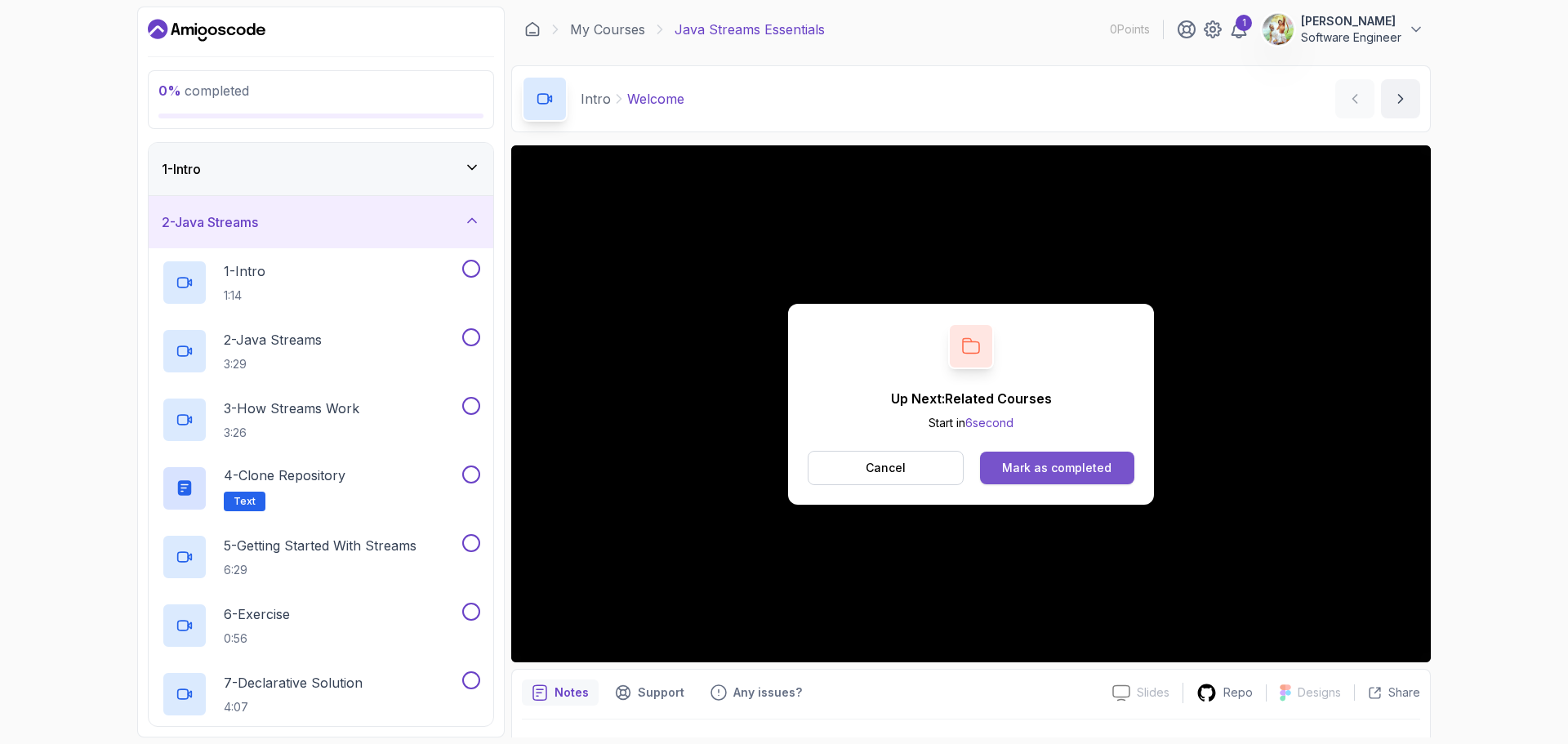
click at [1076, 472] on div "Mark as completed" at bounding box center [1056, 468] width 109 height 17
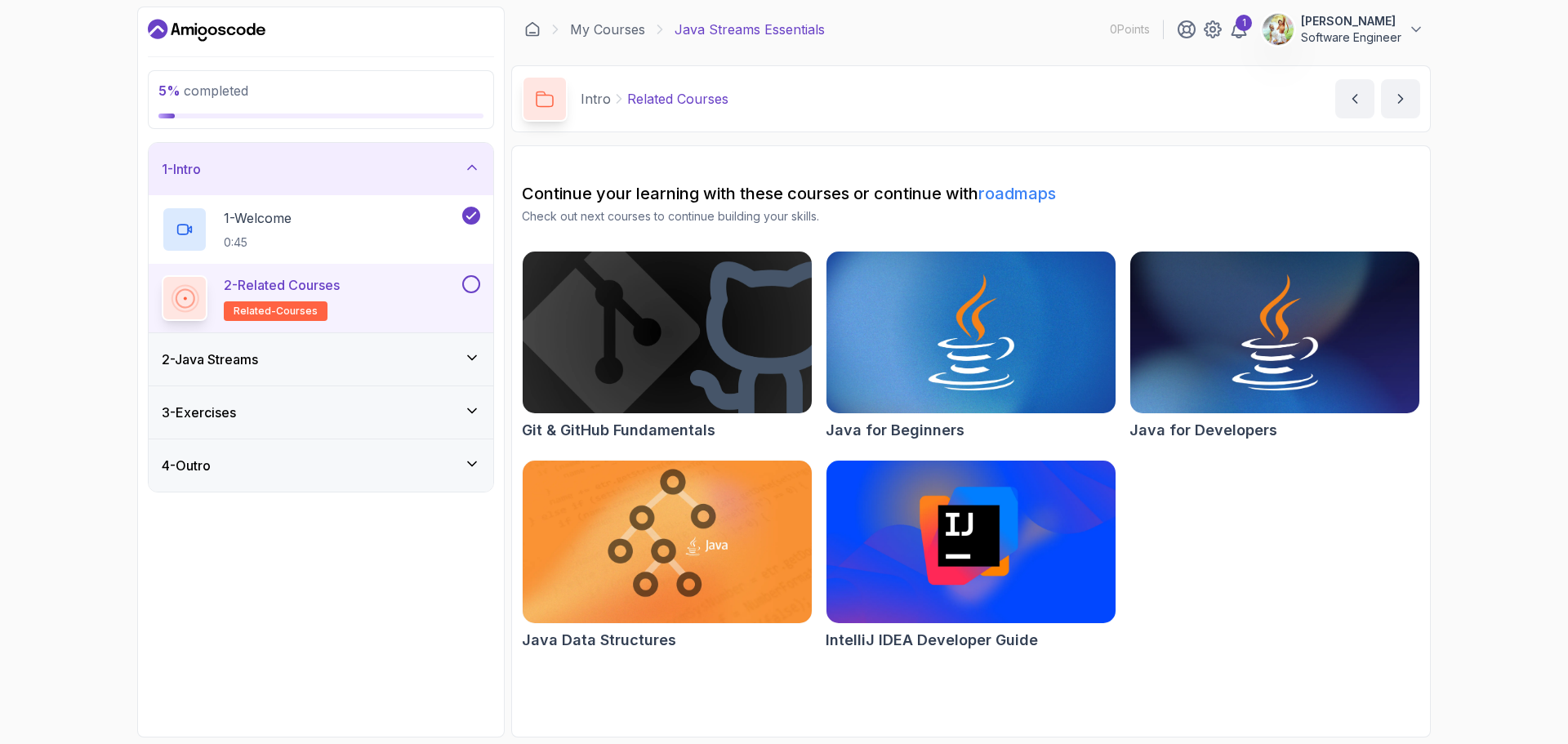
click at [457, 289] on div "2 - Related Courses related-courses" at bounding box center [310, 297] width 297 height 46
click at [470, 282] on button at bounding box center [472, 284] width 18 height 18
click at [295, 308] on span "related-courses" at bounding box center [275, 312] width 84 height 13
click at [365, 351] on div "2 - Java Streams" at bounding box center [321, 360] width 318 height 20
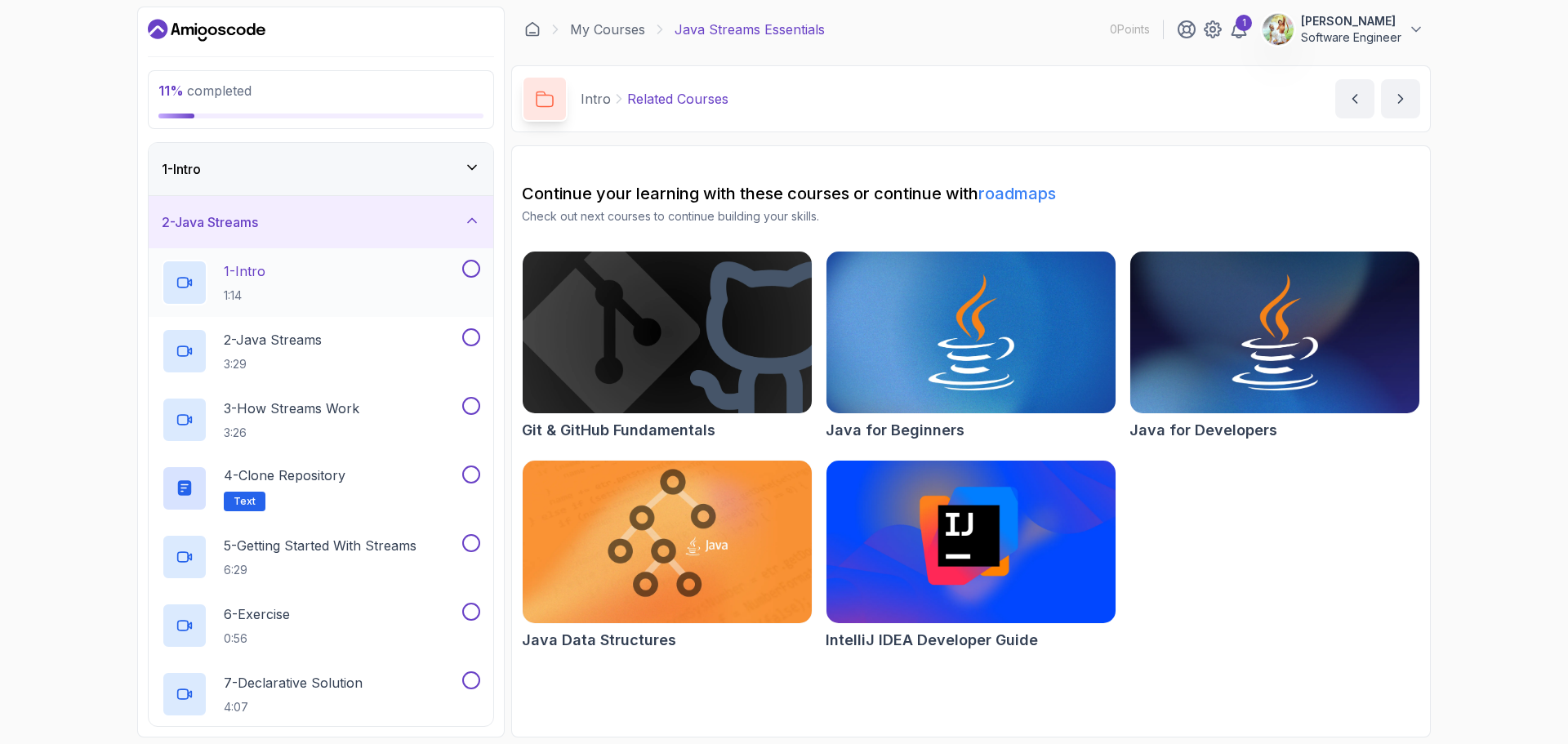
click at [242, 267] on p "1 - Intro" at bounding box center [245, 272] width 42 height 20
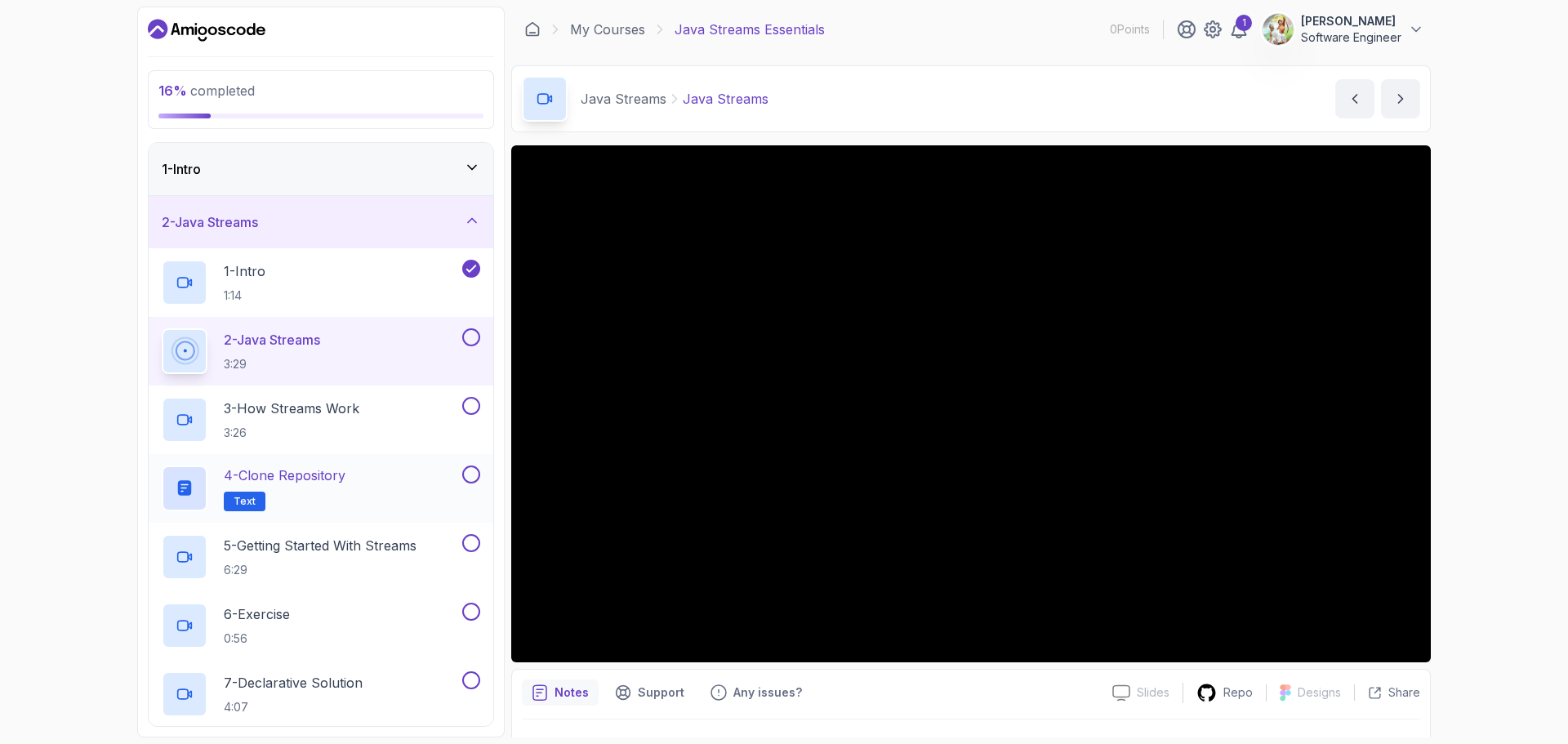
click at [385, 479] on div "4 - Clone Repository Text" at bounding box center [310, 488] width 297 height 46
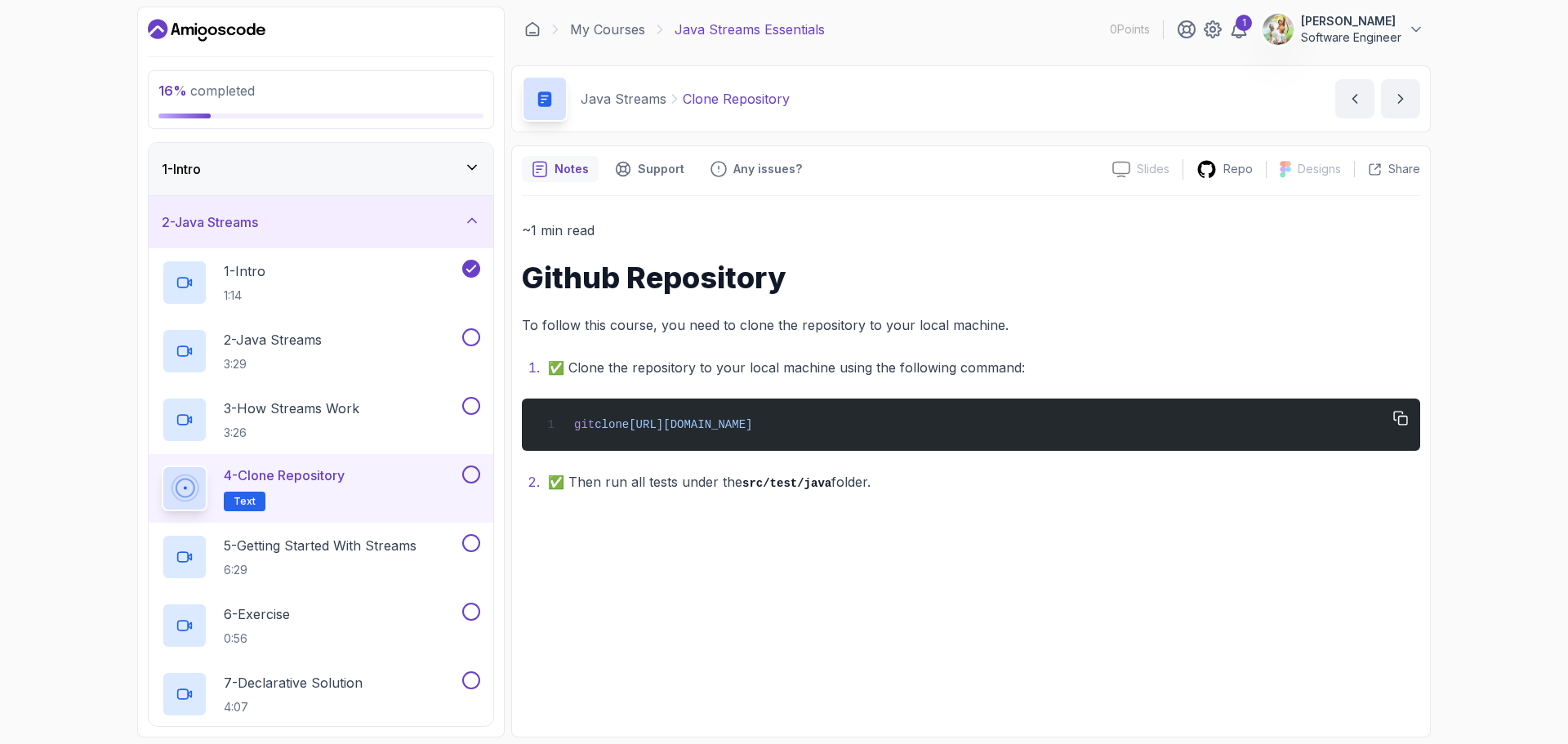
drag, startPoint x: 637, startPoint y: 422, endPoint x: 988, endPoint y: 416, distance: 351.1
click at [988, 416] on div "git clone [URL][DOMAIN_NAME]" at bounding box center [971, 424] width 872 height 32
copy span "[URL][DOMAIN_NAME]"
click at [625, 31] on link "My Courses" at bounding box center [607, 30] width 75 height 20
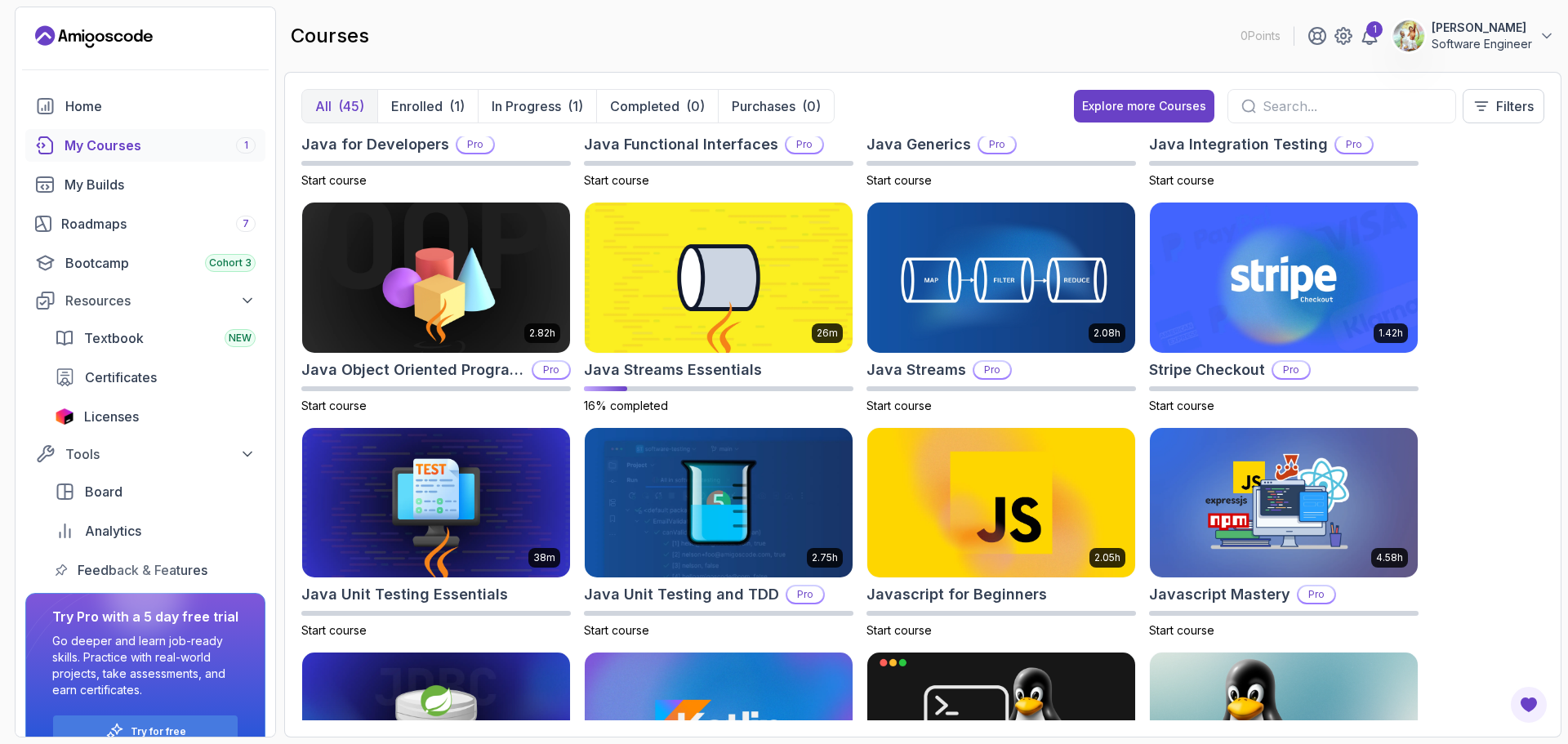
scroll to position [1061, 0]
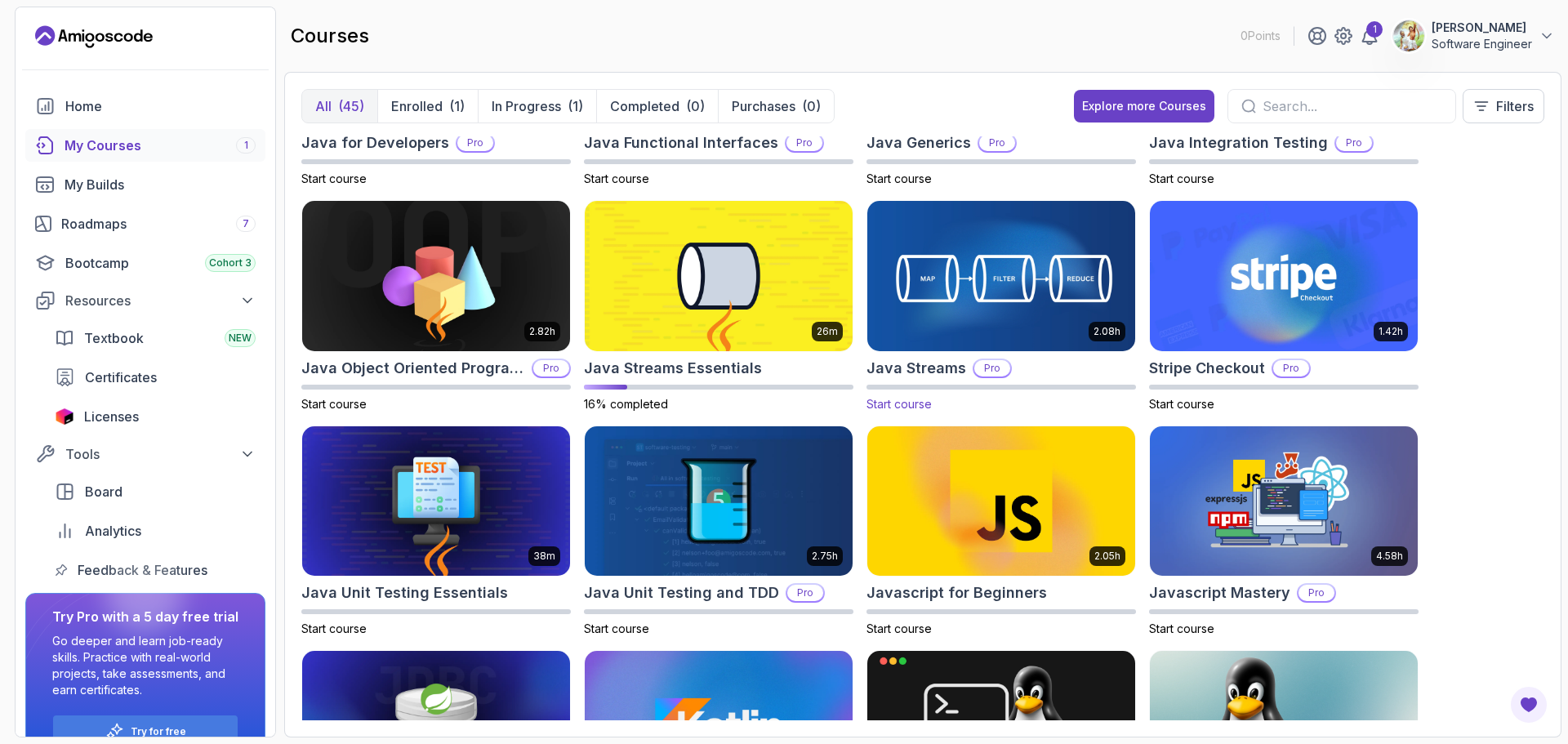
click at [1021, 292] on img at bounding box center [1001, 276] width 281 height 157
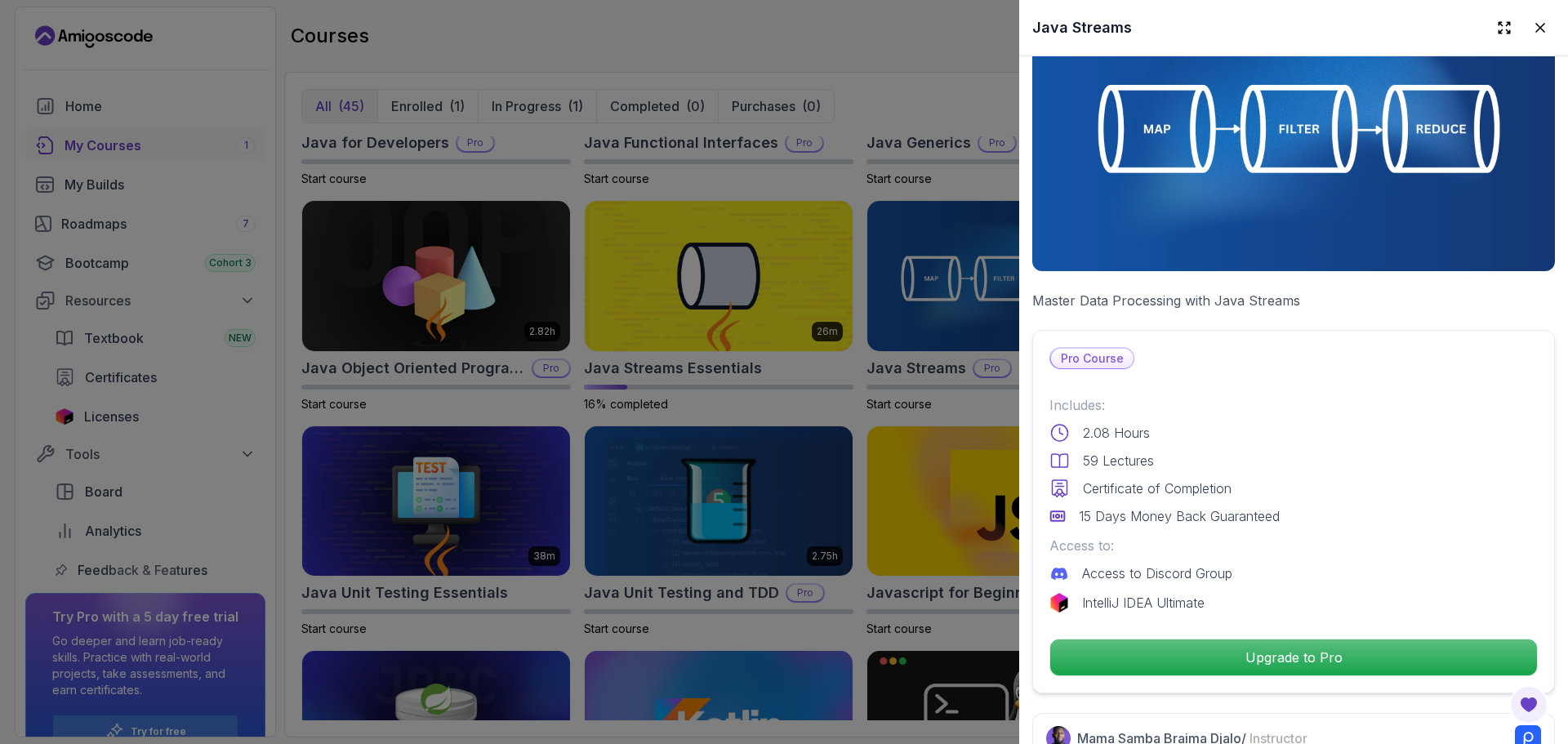
scroll to position [327, 0]
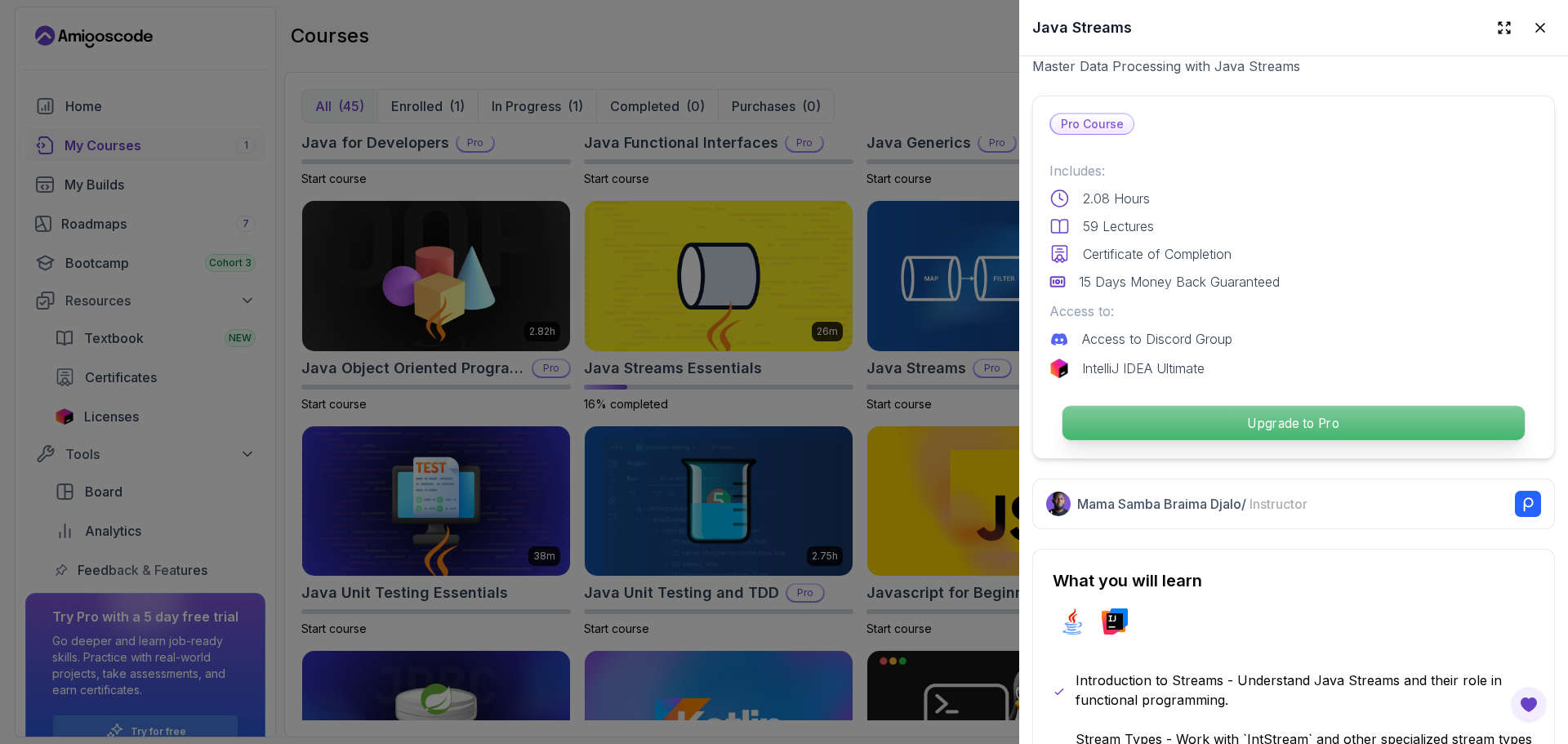
click at [1261, 421] on p "Upgrade to Pro" at bounding box center [1293, 422] width 462 height 34
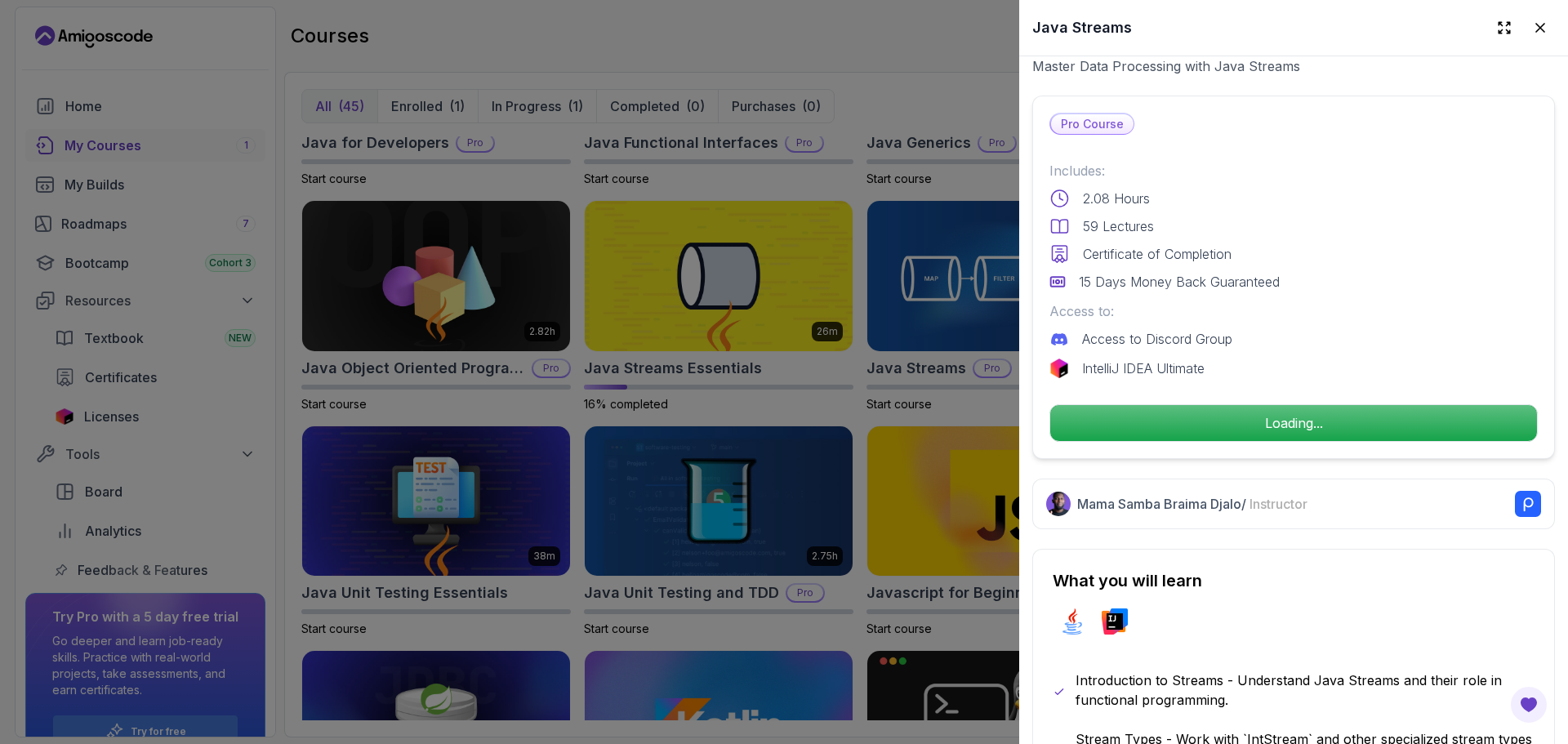
click at [856, 152] on div at bounding box center [784, 372] width 1568 height 744
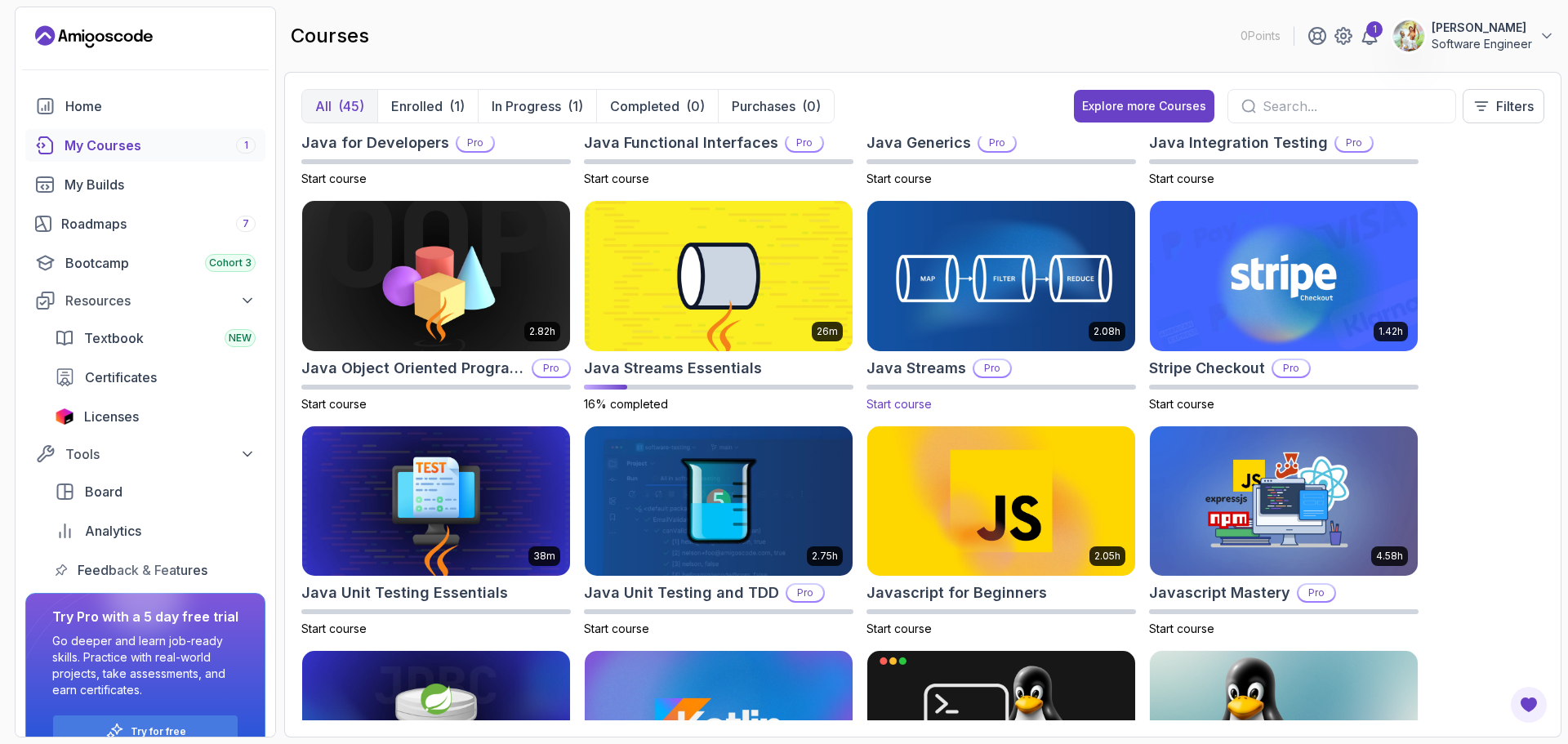
click at [950, 307] on img at bounding box center [1001, 276] width 281 height 157
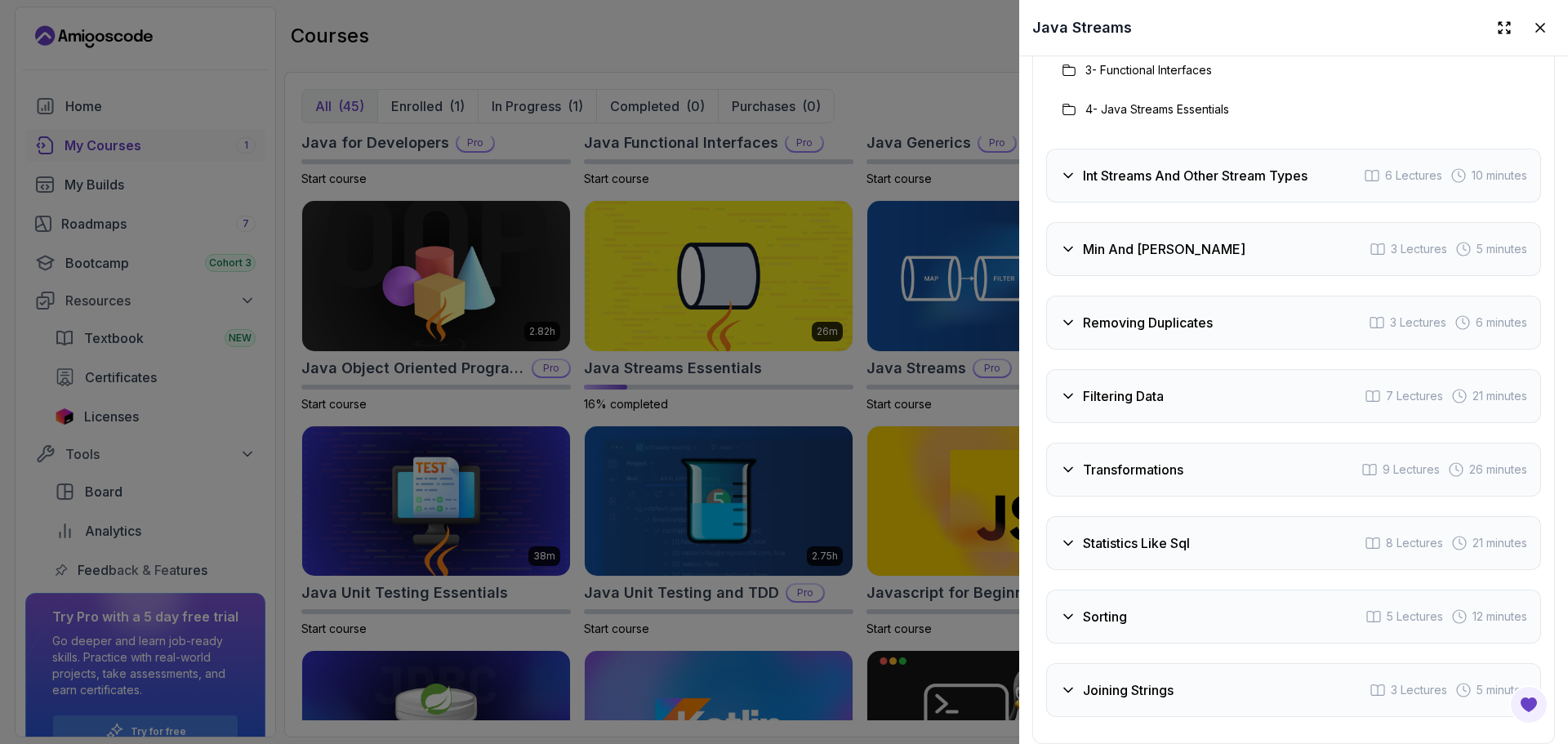
scroll to position [2859, 0]
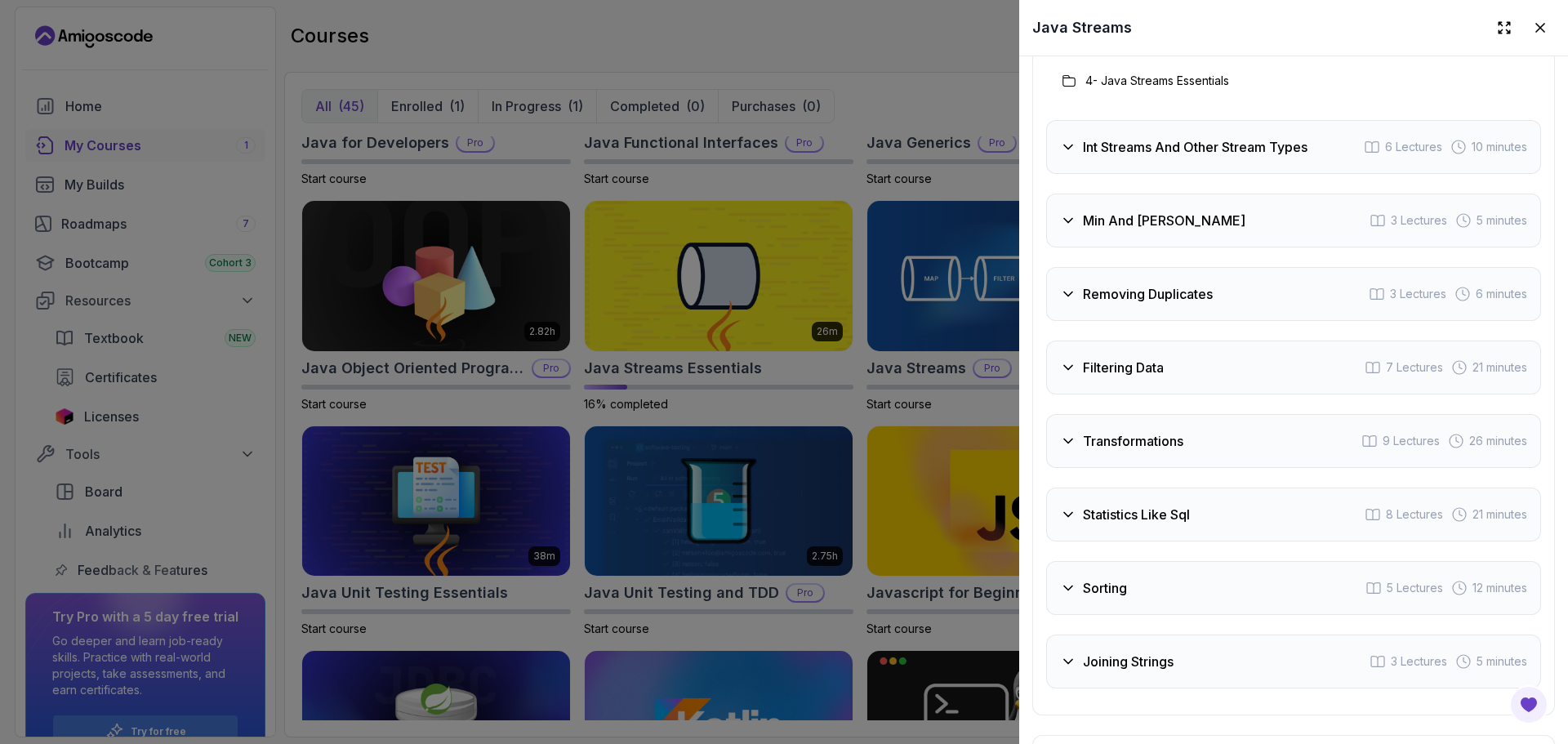
click at [1158, 512] on h3 "Statistics Like Sql" at bounding box center [1136, 515] width 107 height 20
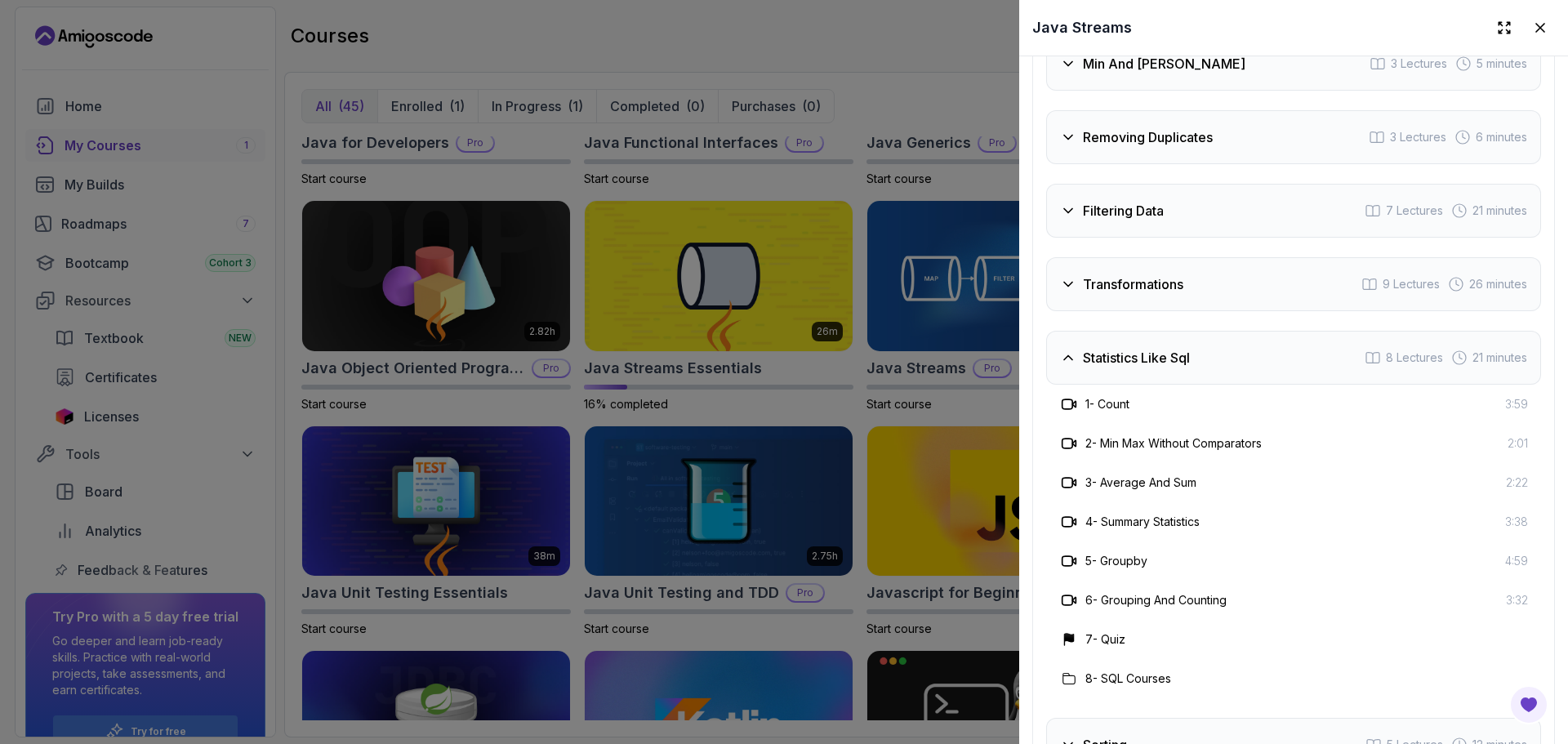
click at [1158, 352] on h3 "Statistics Like Sql" at bounding box center [1136, 358] width 107 height 20
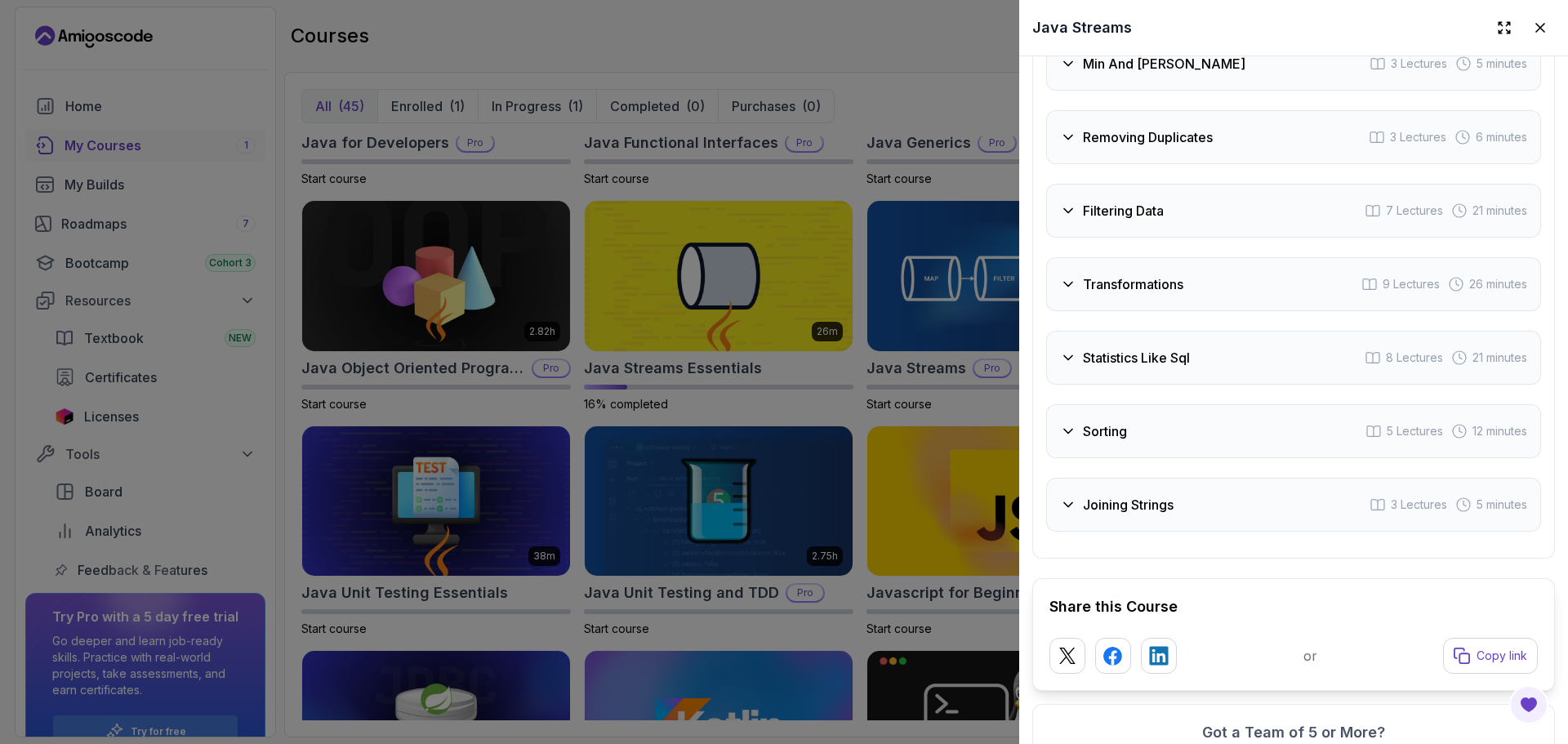
click at [1138, 285] on h3 "Transformations" at bounding box center [1133, 284] width 101 height 20
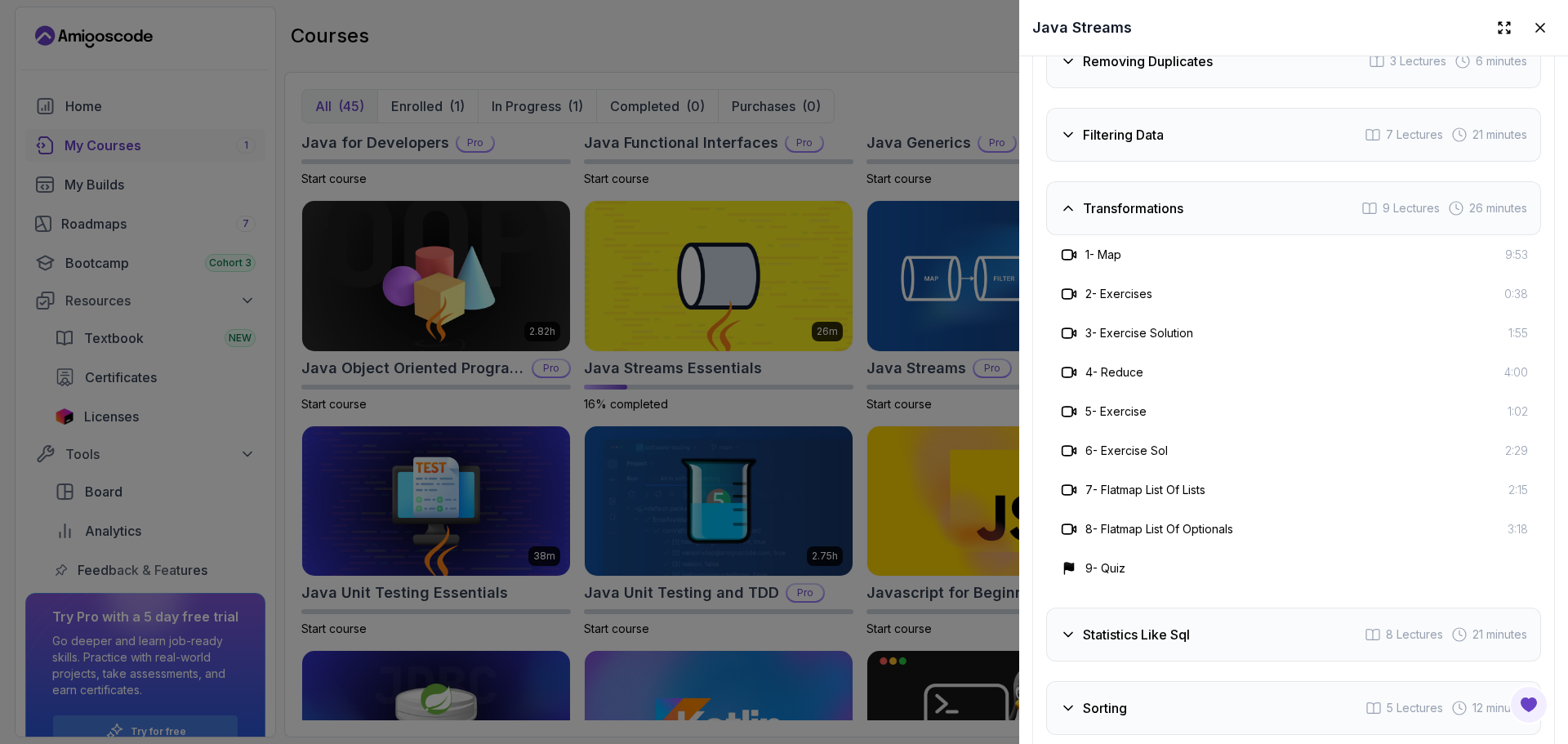
scroll to position [3308, 0]
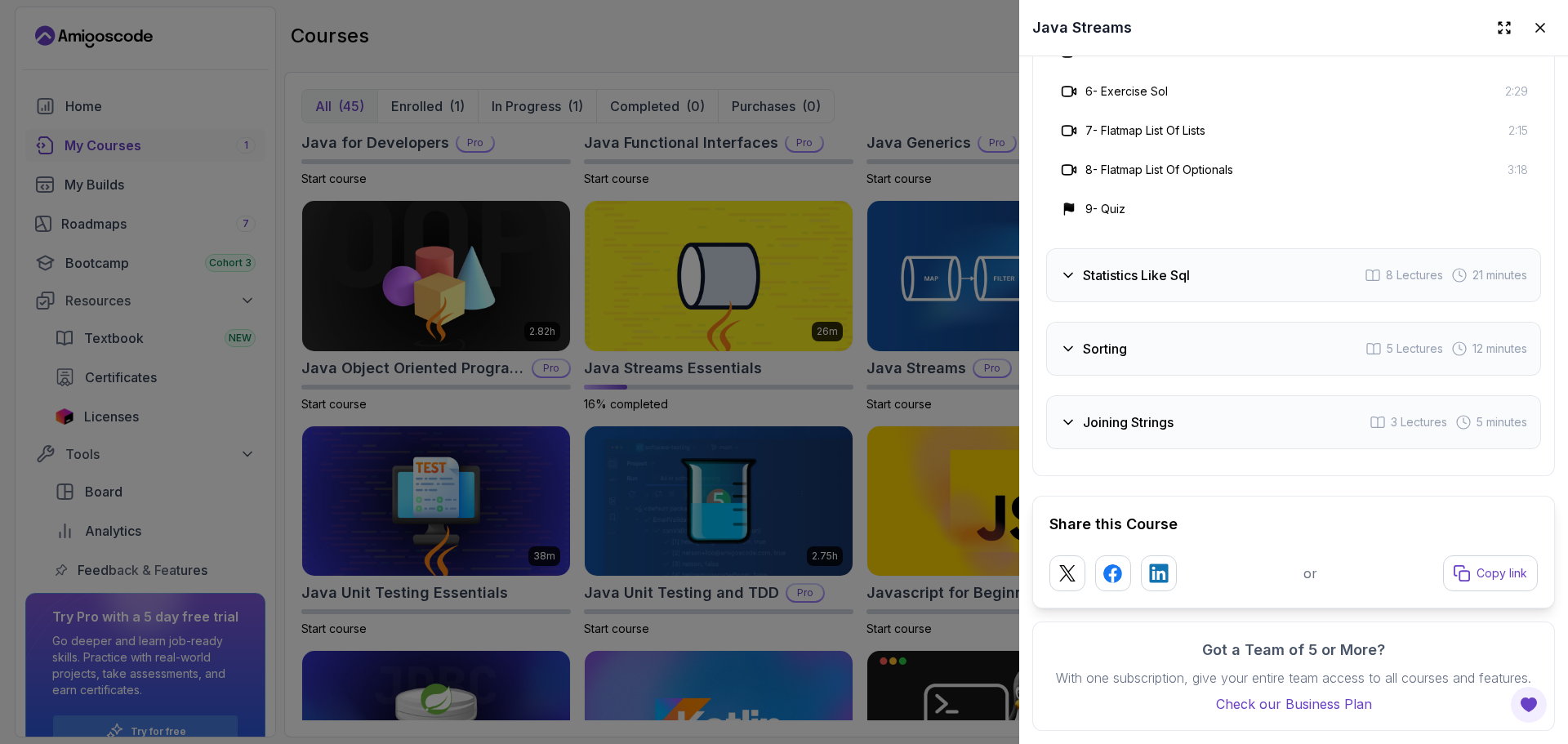
click at [1125, 412] on div "Joining Strings 3 Lectures 5 minutes" at bounding box center [1294, 422] width 495 height 54
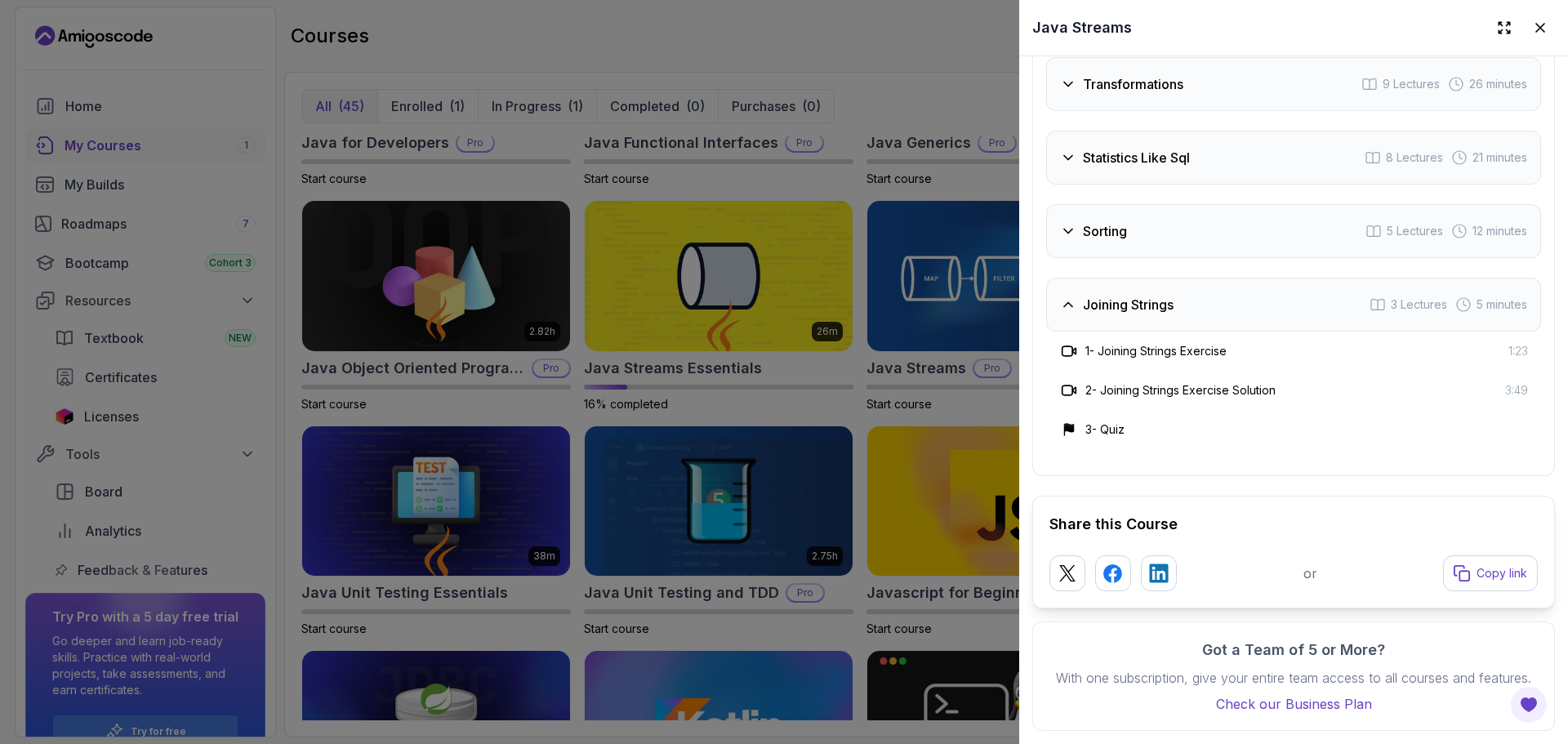
scroll to position [3072, 0]
click at [1093, 222] on div "Sorting 5 Lectures 12 minutes" at bounding box center [1294, 231] width 495 height 54
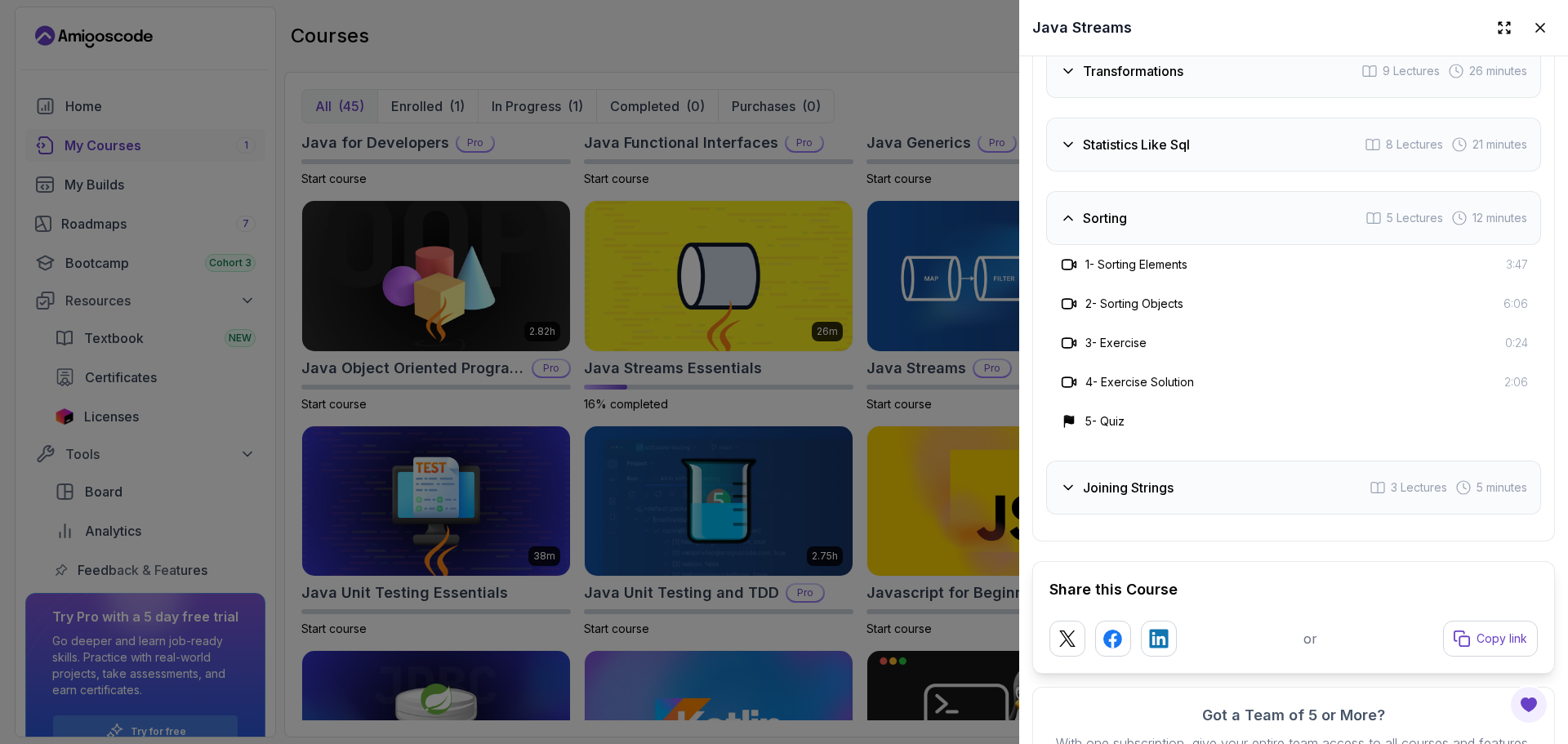
click at [1149, 257] on h3 "1 - Sorting Elements" at bounding box center [1136, 265] width 102 height 17
click at [1161, 296] on h3 "2 - Sorting Objects" at bounding box center [1135, 304] width 98 height 17
click at [1131, 349] on div "3 - Exercise 0:24" at bounding box center [1294, 342] width 495 height 39
click at [1146, 379] on h3 "4 - Exercise Solution" at bounding box center [1140, 382] width 108 height 17
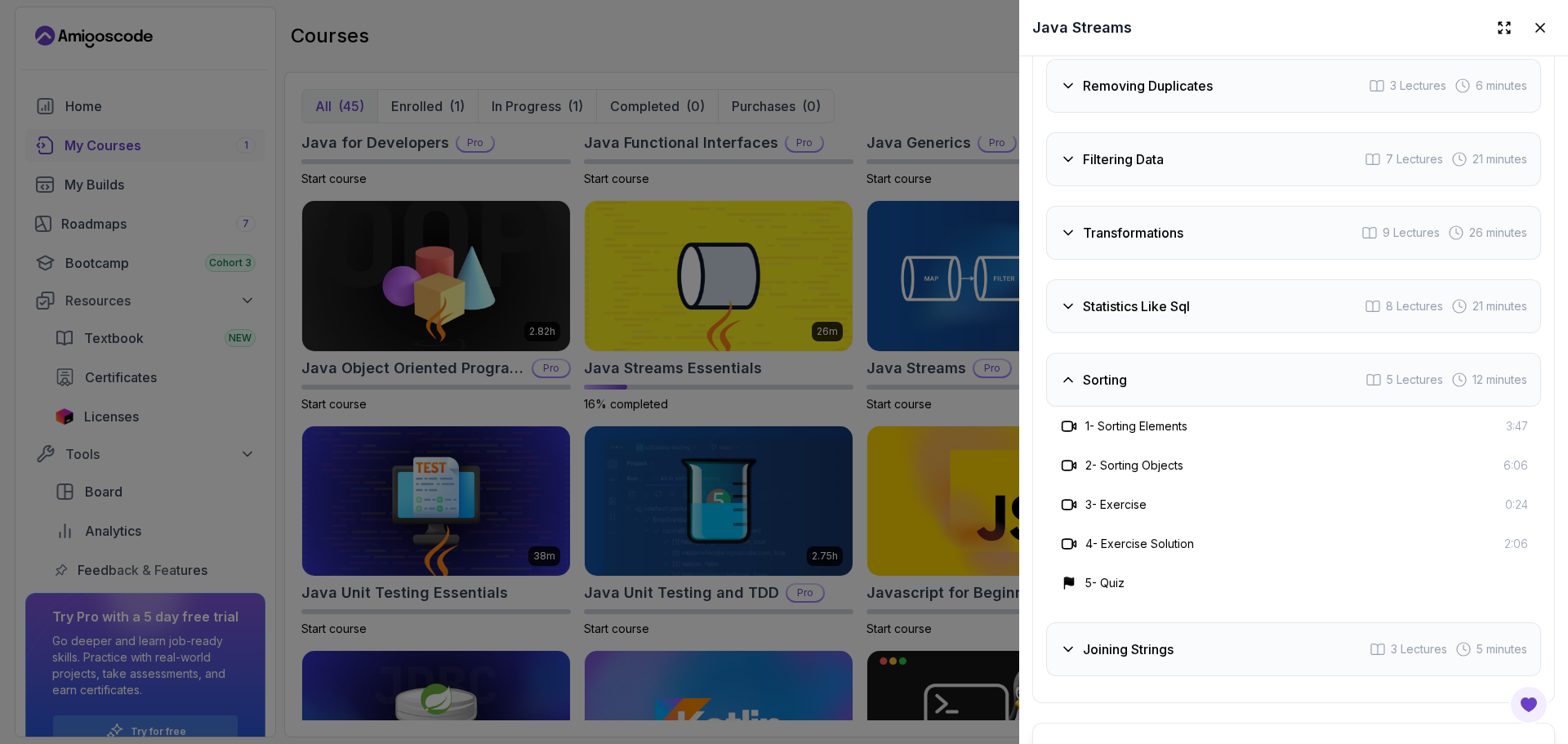
scroll to position [2909, 0]
click at [865, 347] on div at bounding box center [784, 372] width 1568 height 744
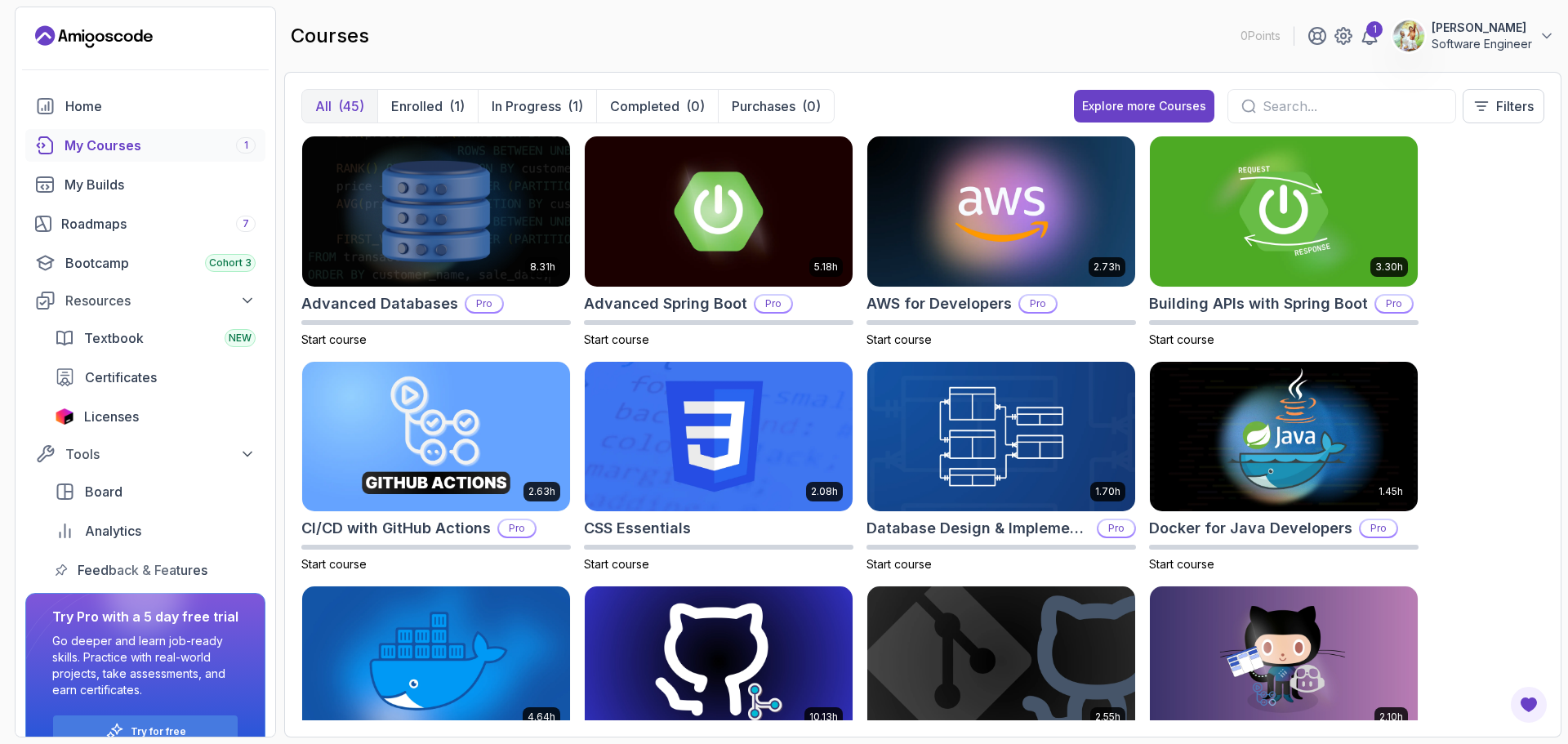
scroll to position [0, 0]
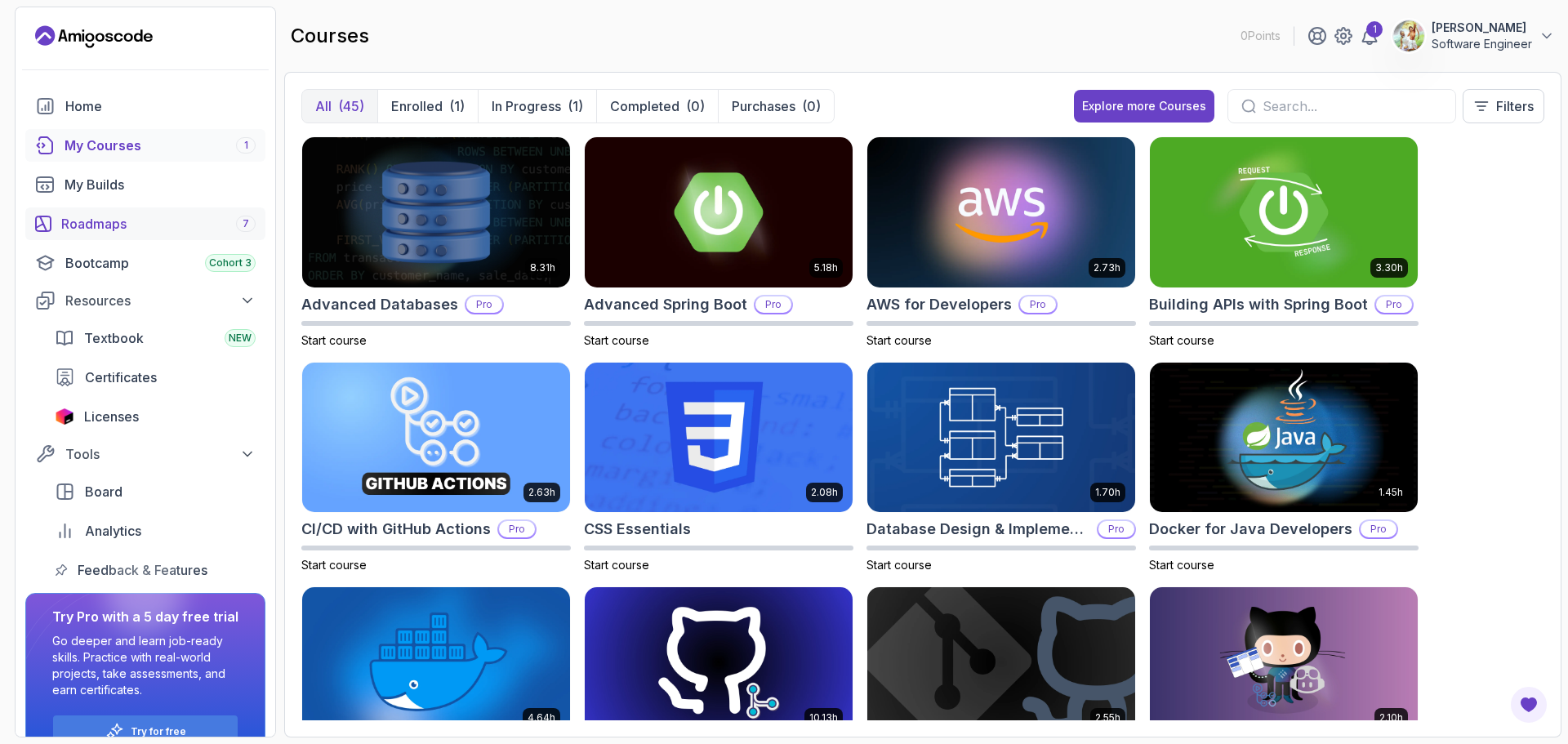
click at [115, 225] on div "Roadmaps 7" at bounding box center [158, 224] width 194 height 20
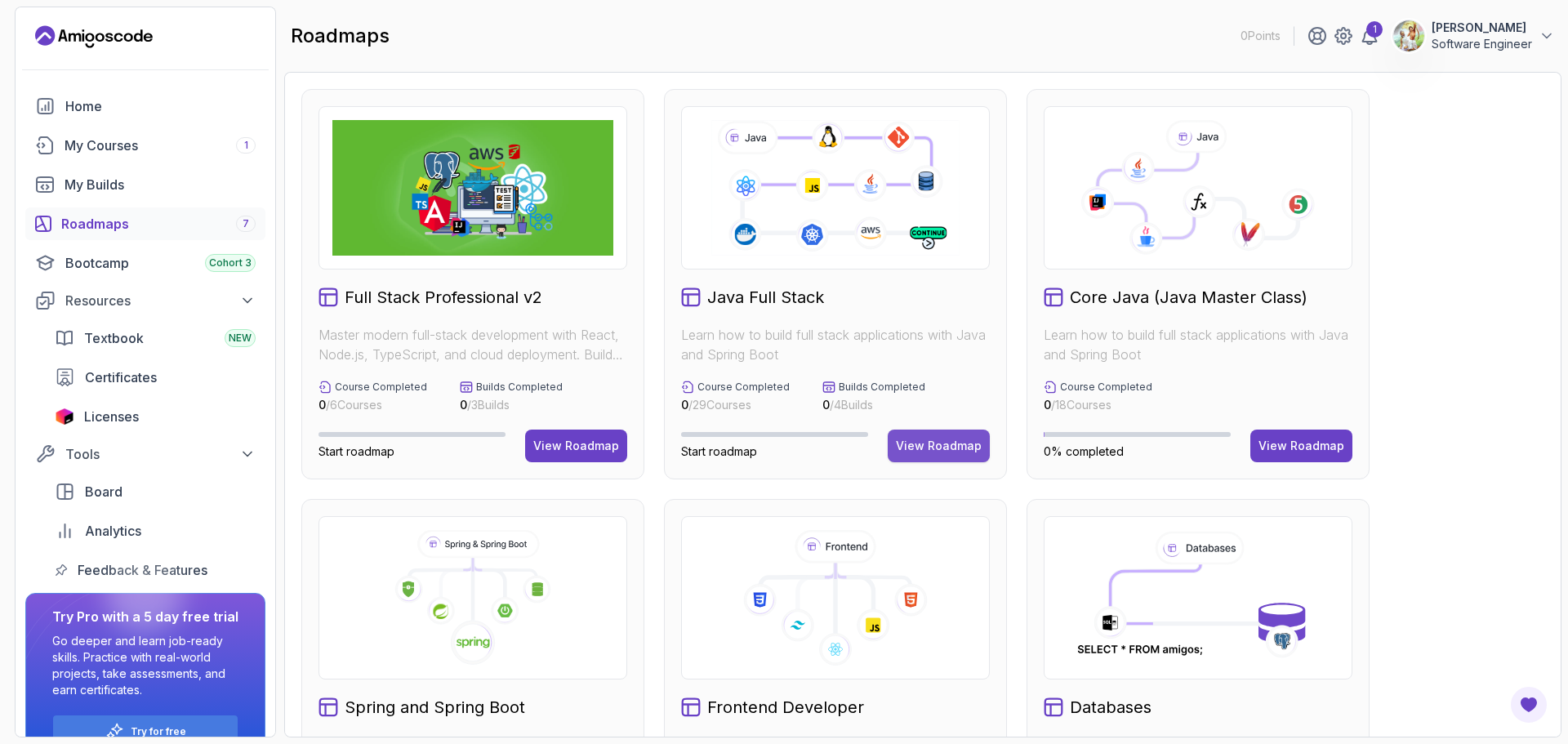
click at [935, 442] on div "View Roadmap" at bounding box center [938, 446] width 86 height 17
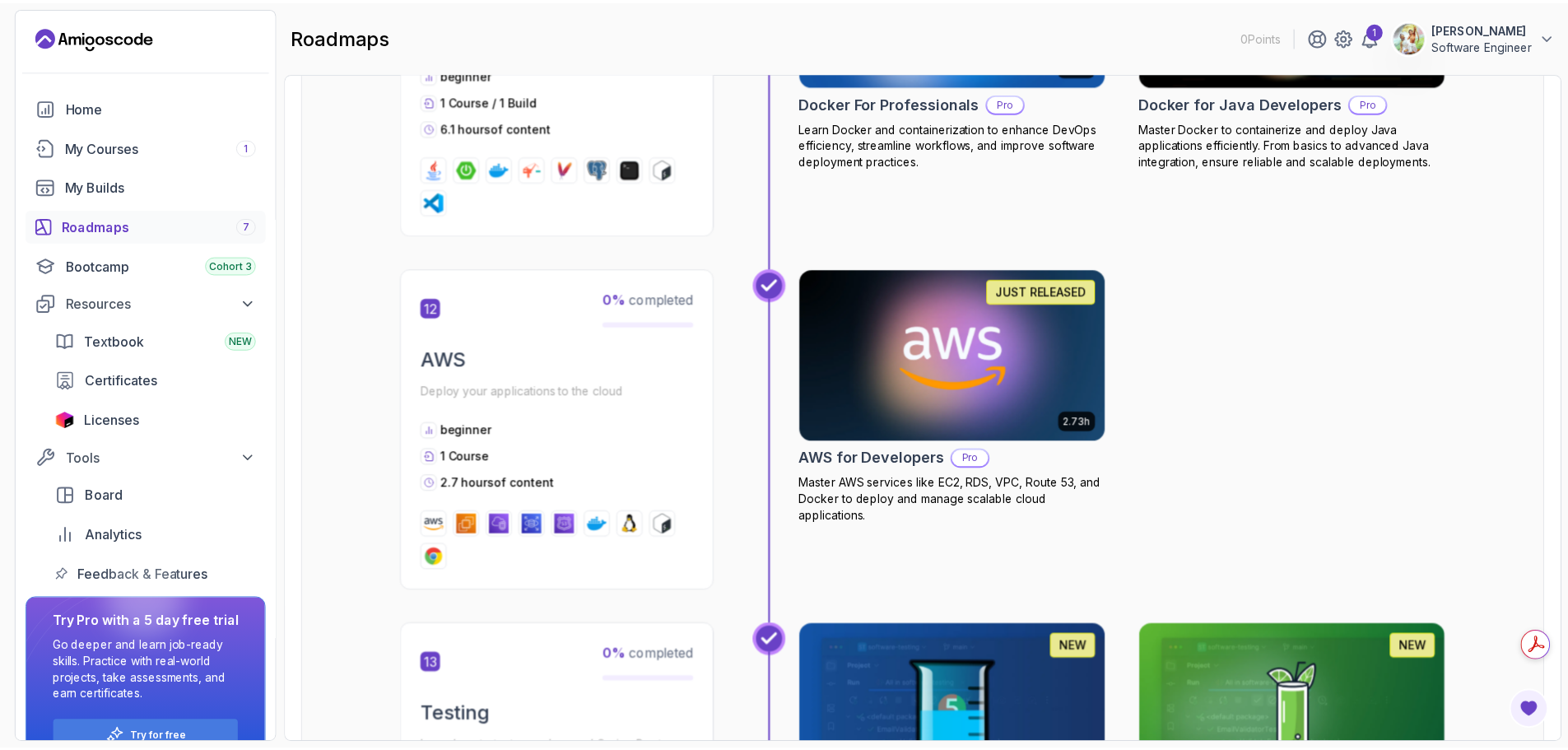
scroll to position [4775, 0]
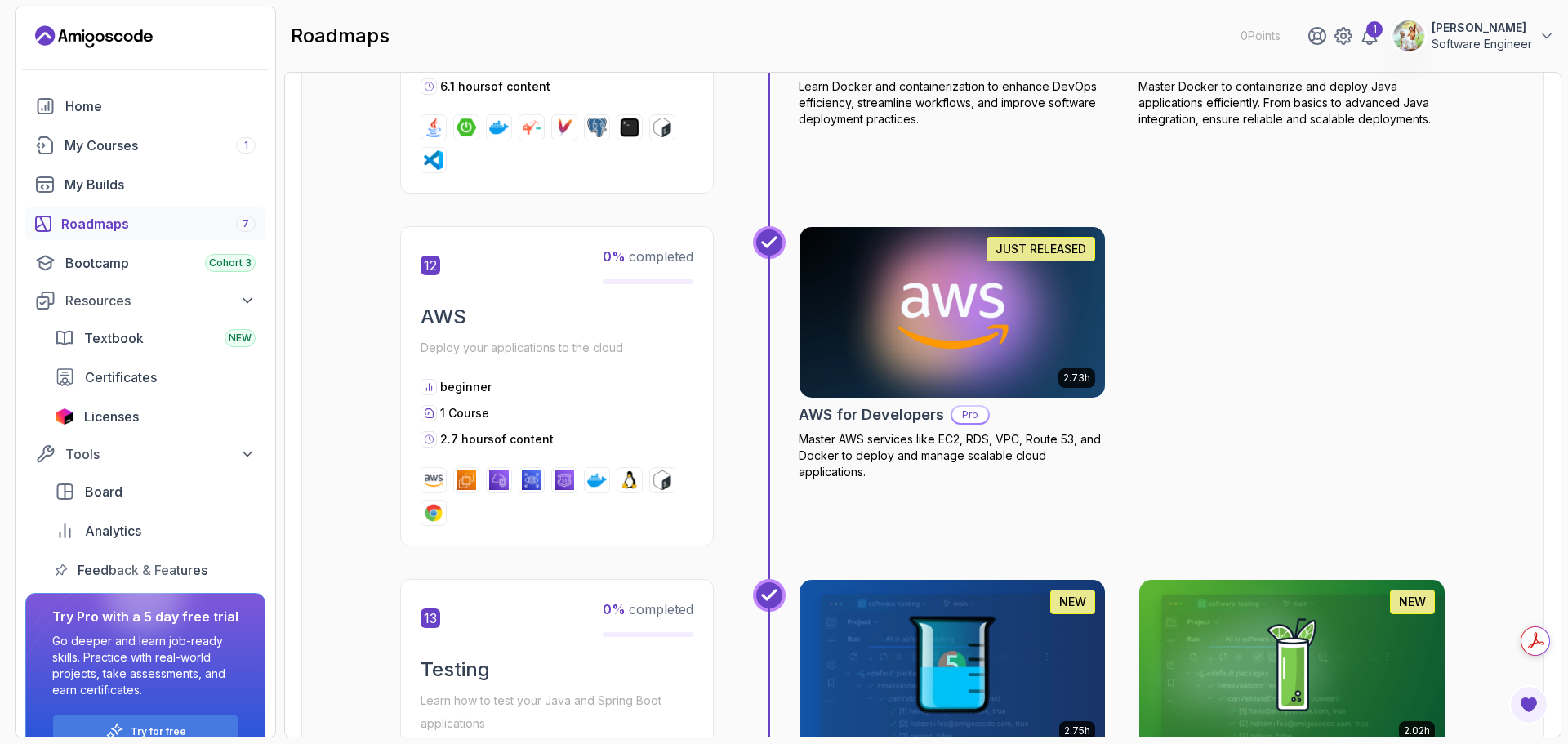
click at [950, 358] on img at bounding box center [952, 312] width 321 height 180
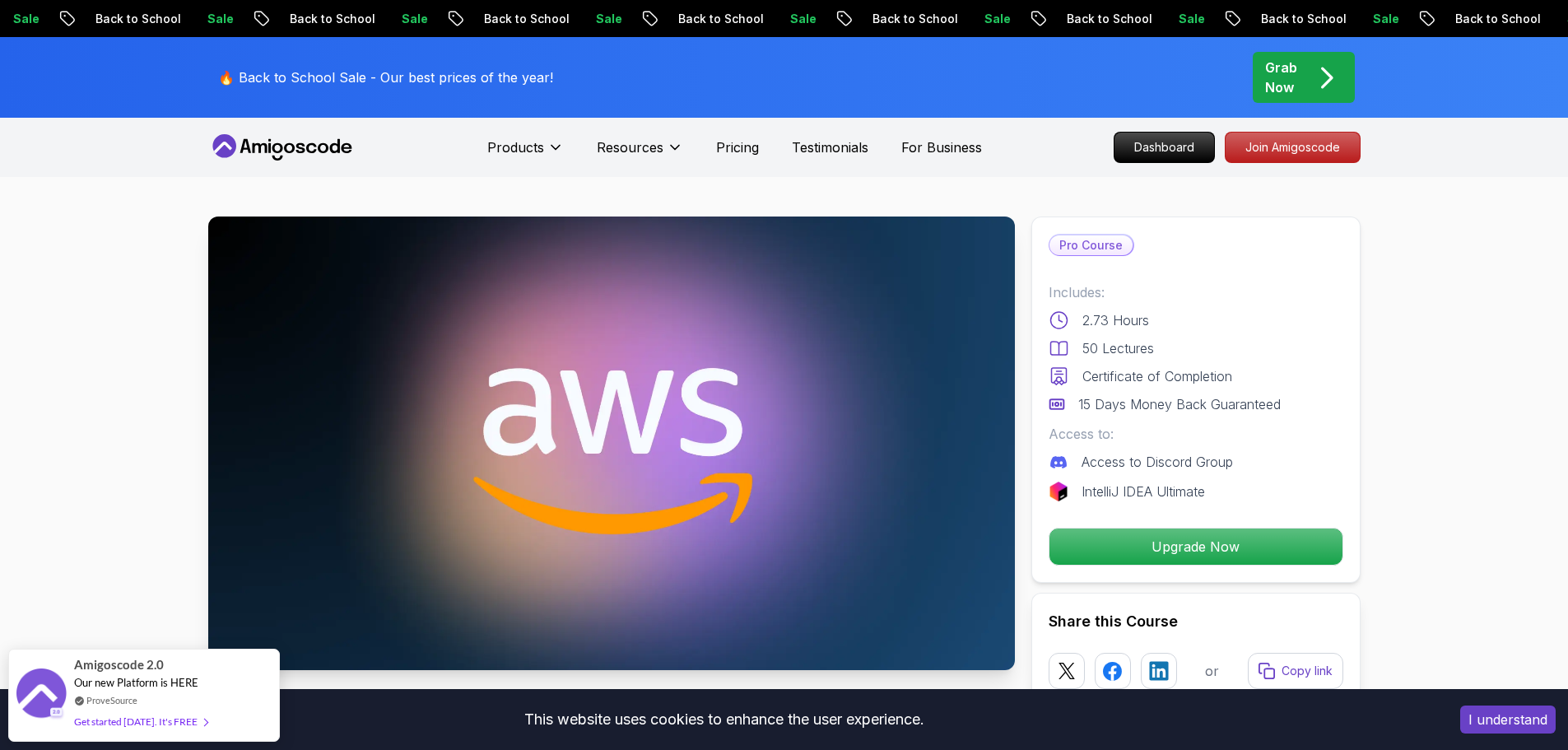
click at [1303, 81] on div "Grab Now" at bounding box center [1304, 77] width 77 height 39
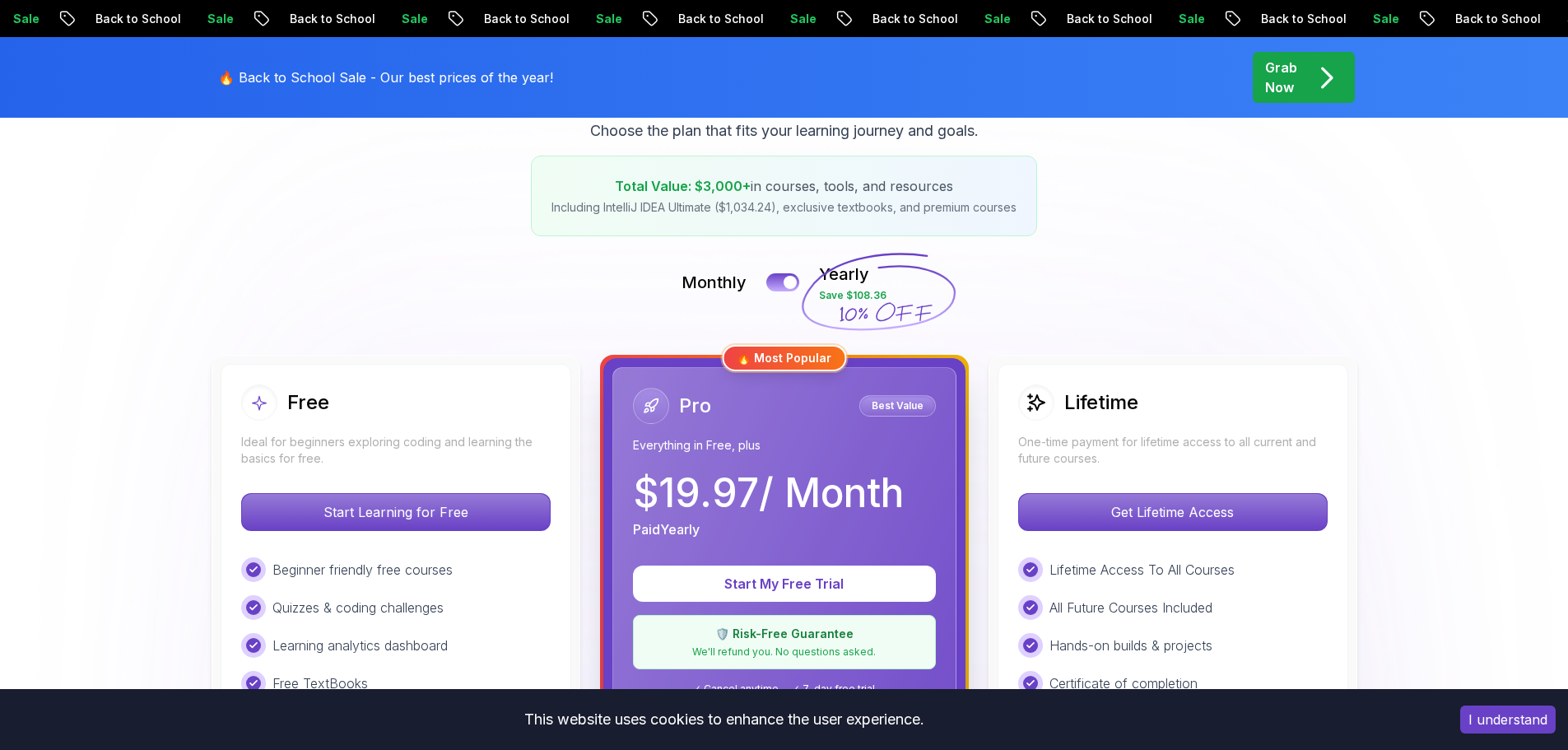
scroll to position [576, 0]
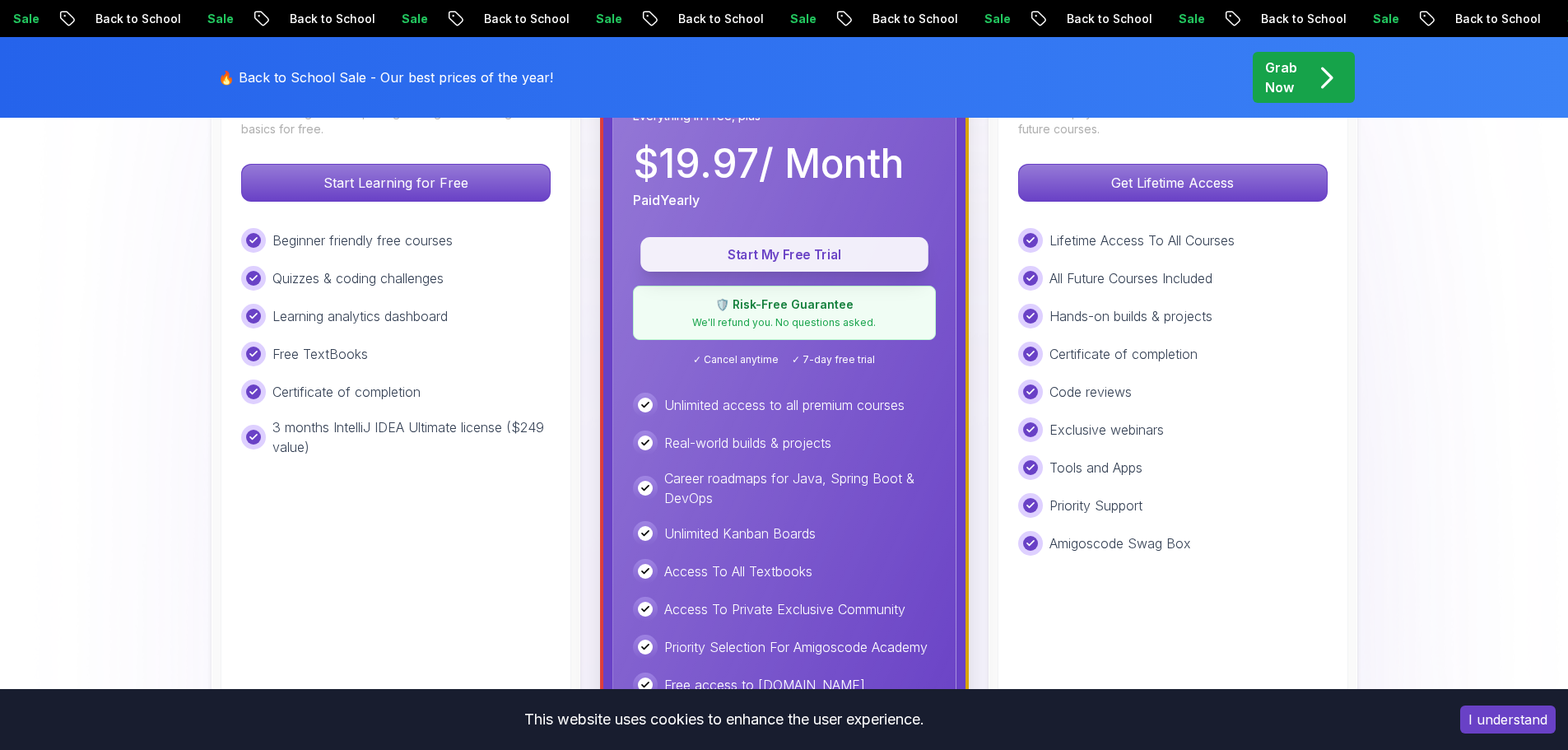
click at [760, 257] on p "Start My Free Trial" at bounding box center [784, 254] width 250 height 19
